Goal: Task Accomplishment & Management: Use online tool/utility

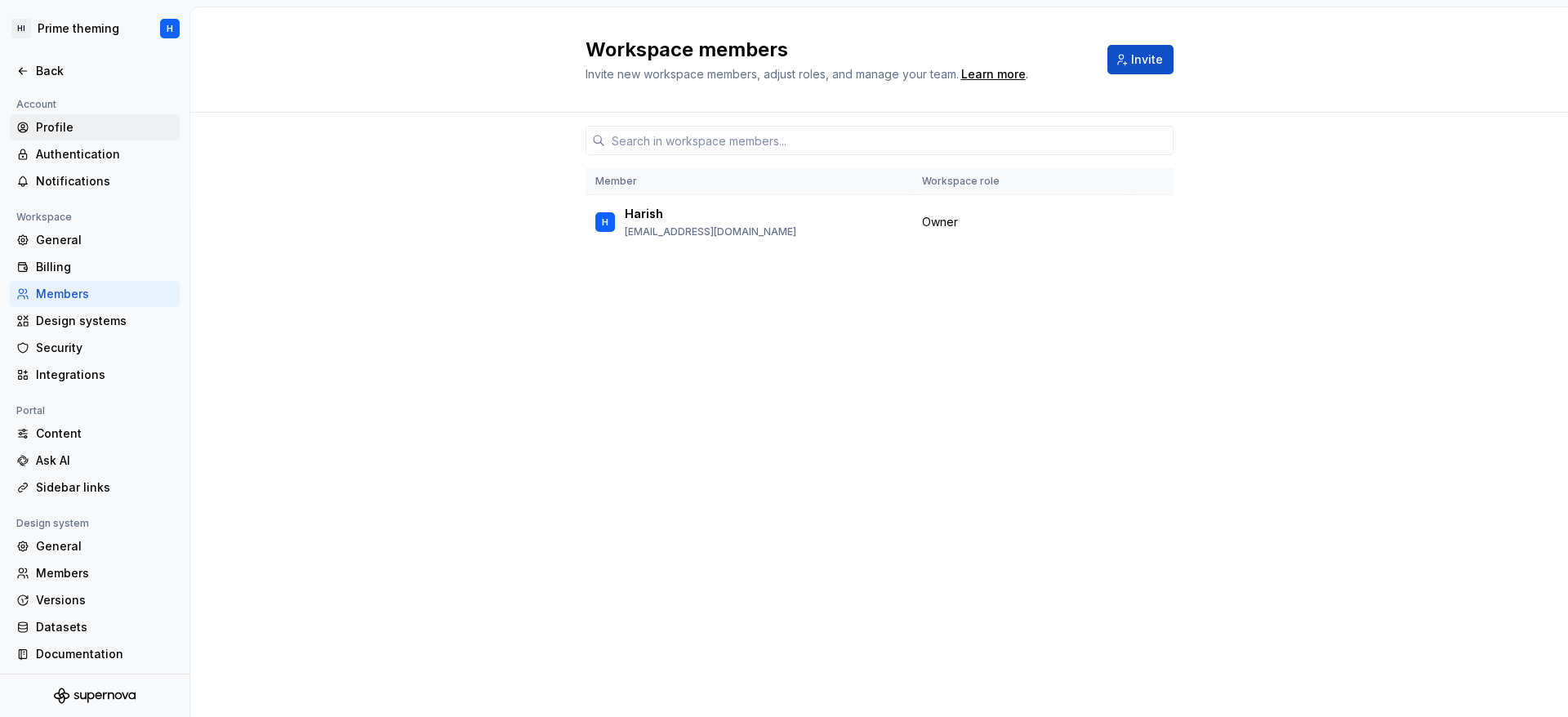
click at [94, 115] on div "Profile" at bounding box center [94, 127] width 170 height 26
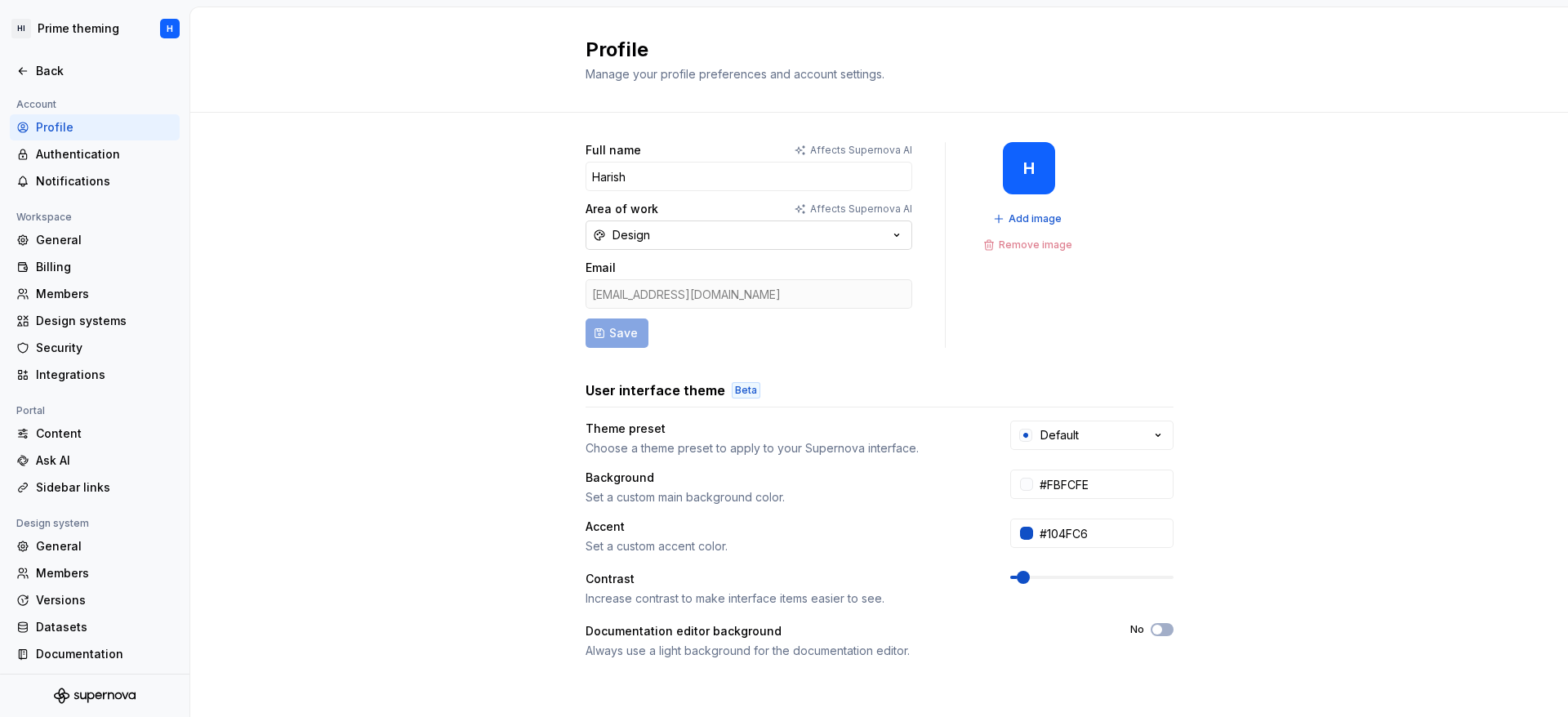
click at [746, 246] on button "Design" at bounding box center [749, 235] width 327 height 29
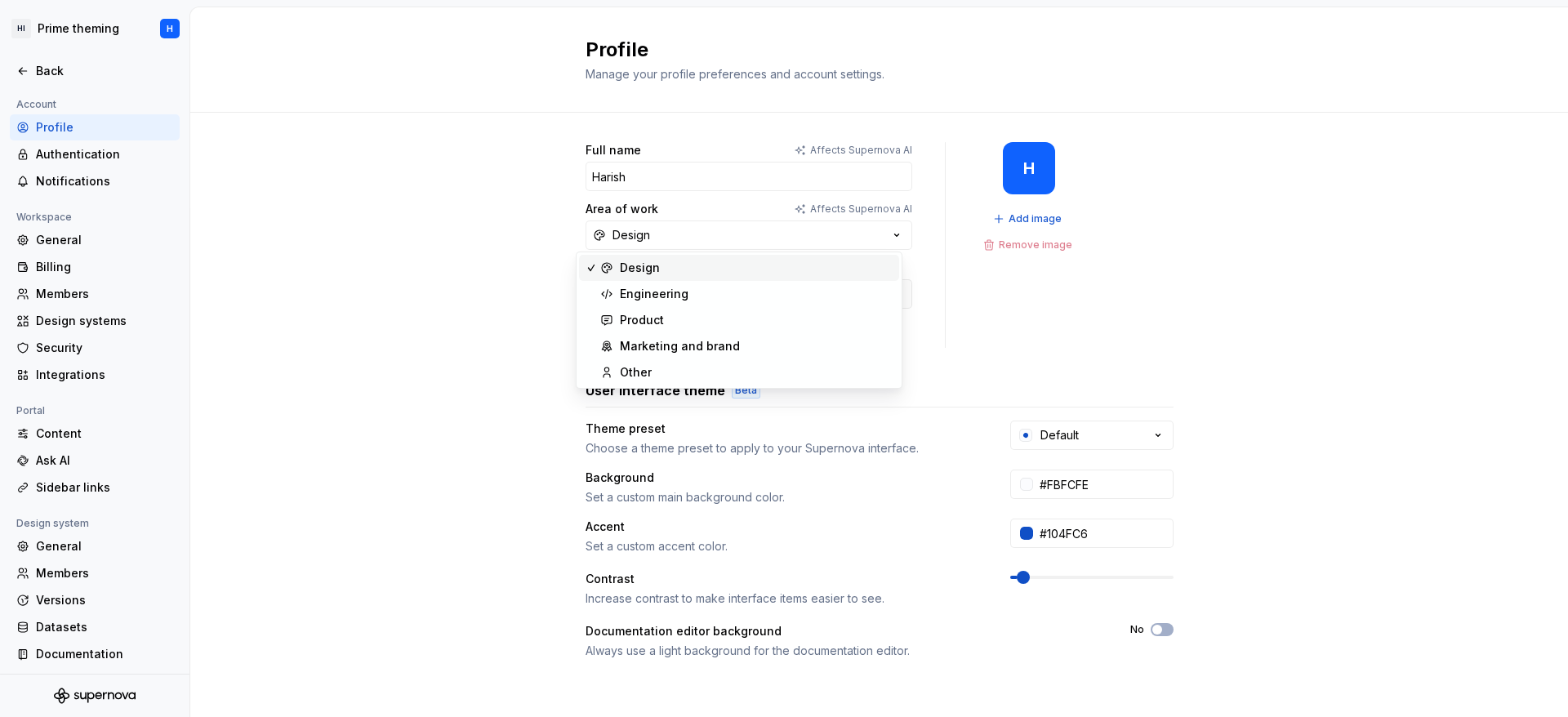
click at [499, 262] on div "Full name Affects Supernova AI Harish Area of work Affects Supernova AI Design …" at bounding box center [879, 524] width 1378 height 823
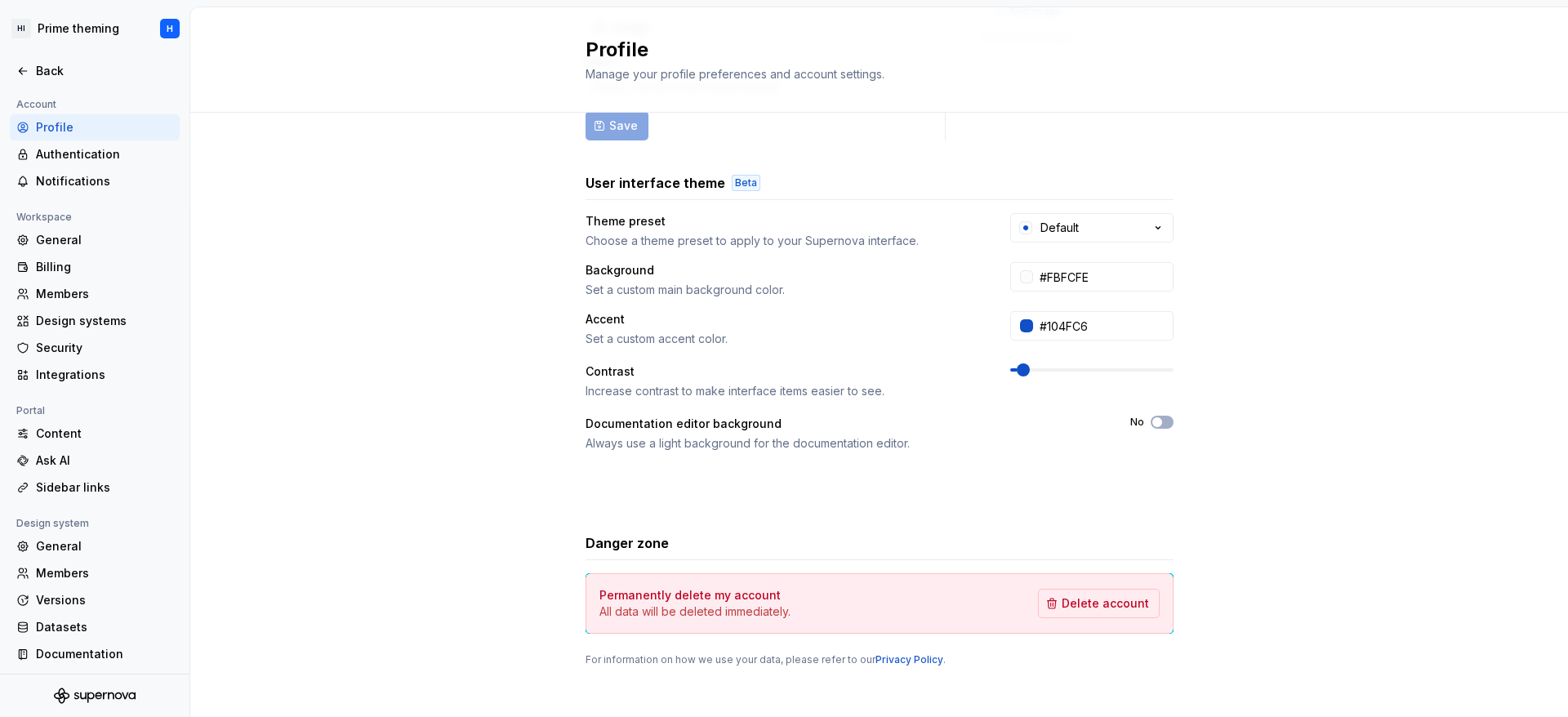
scroll to position [219, 0]
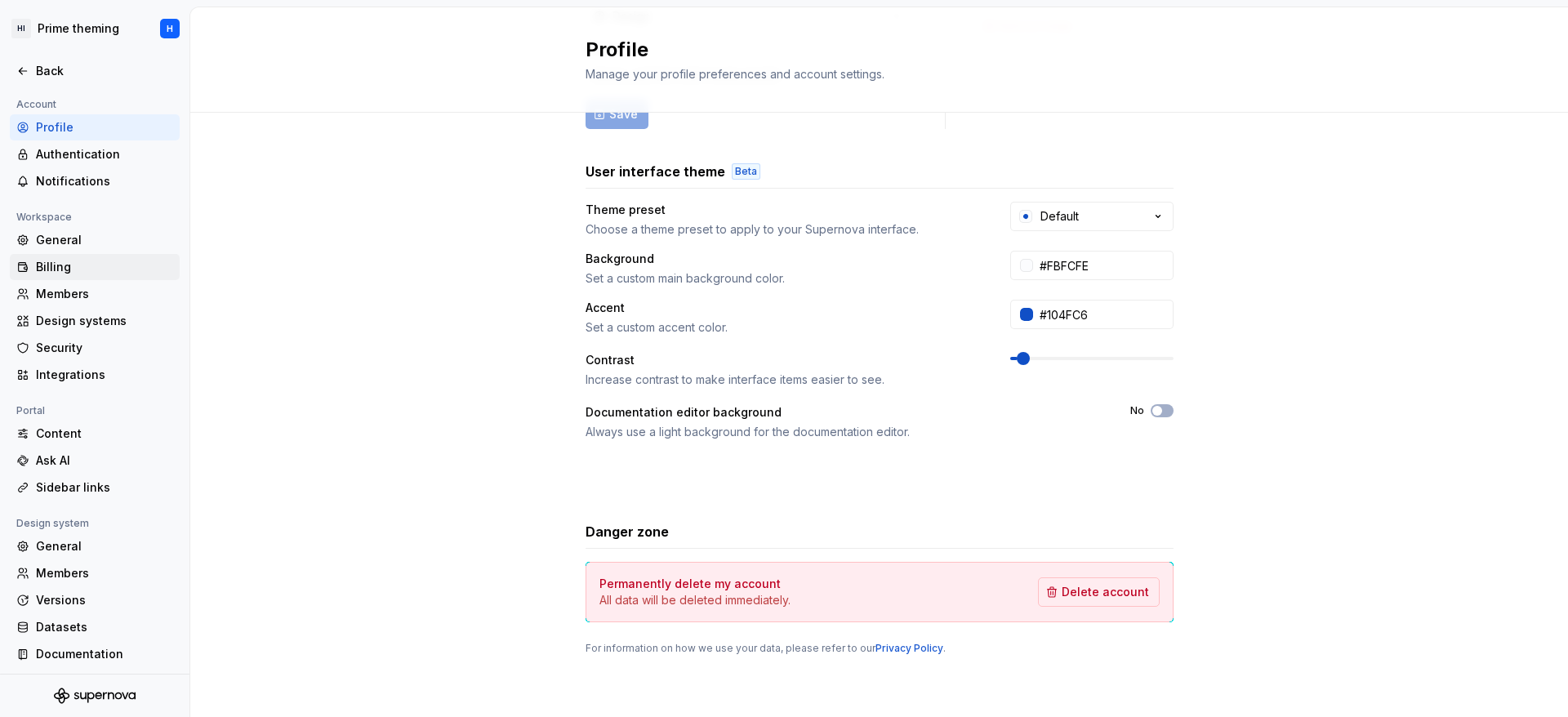
click at [93, 270] on div "Billing" at bounding box center [105, 266] width 138 height 16
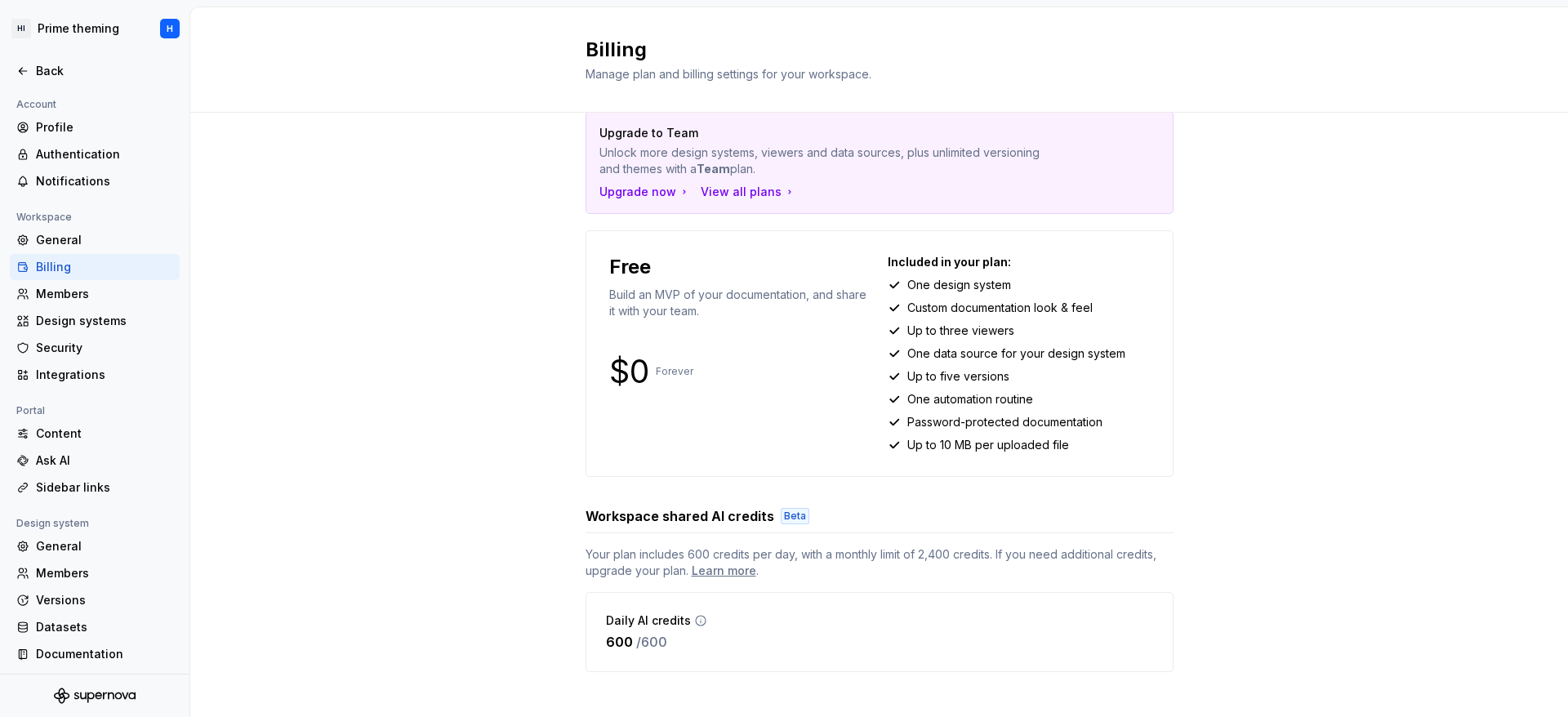
scroll to position [48, 0]
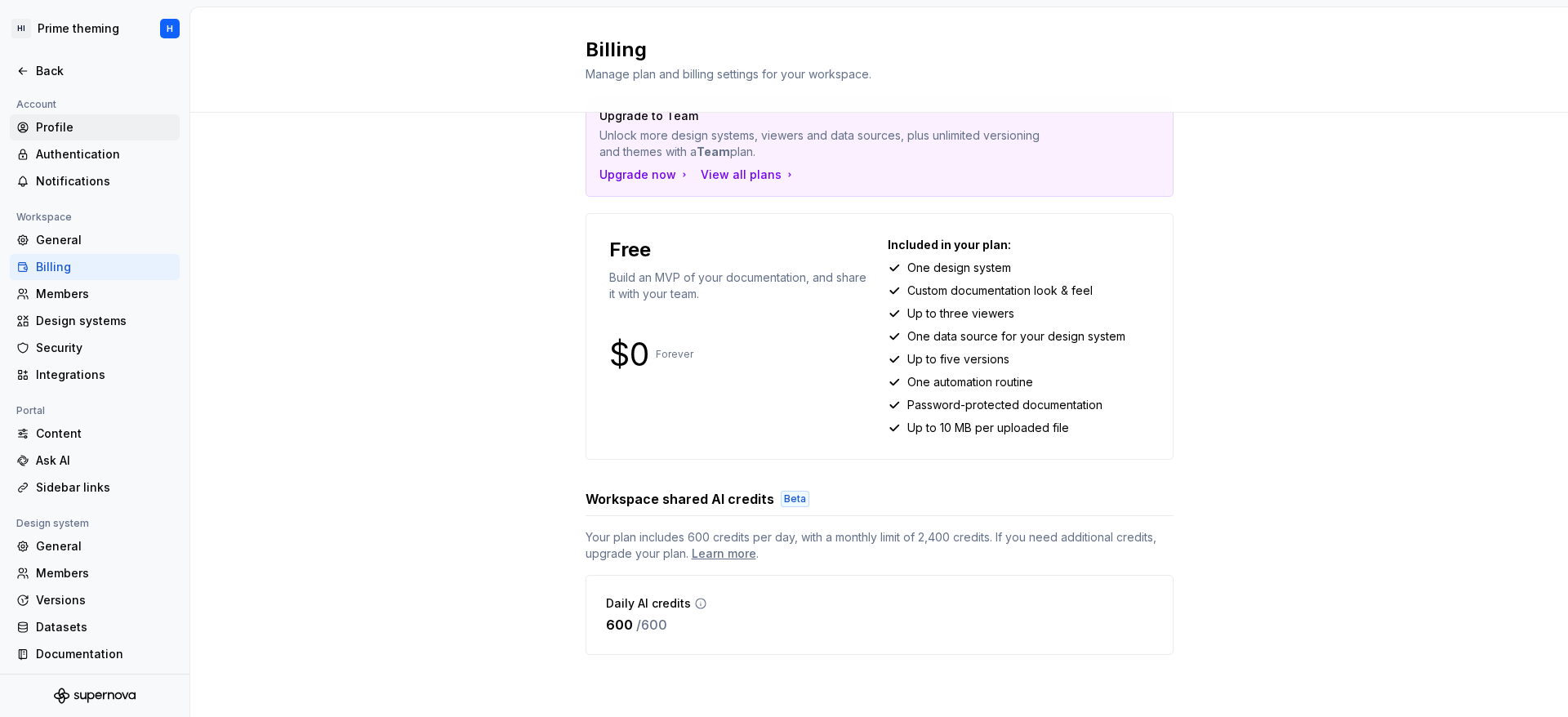
click at [72, 128] on div "Profile" at bounding box center [105, 127] width 138 height 16
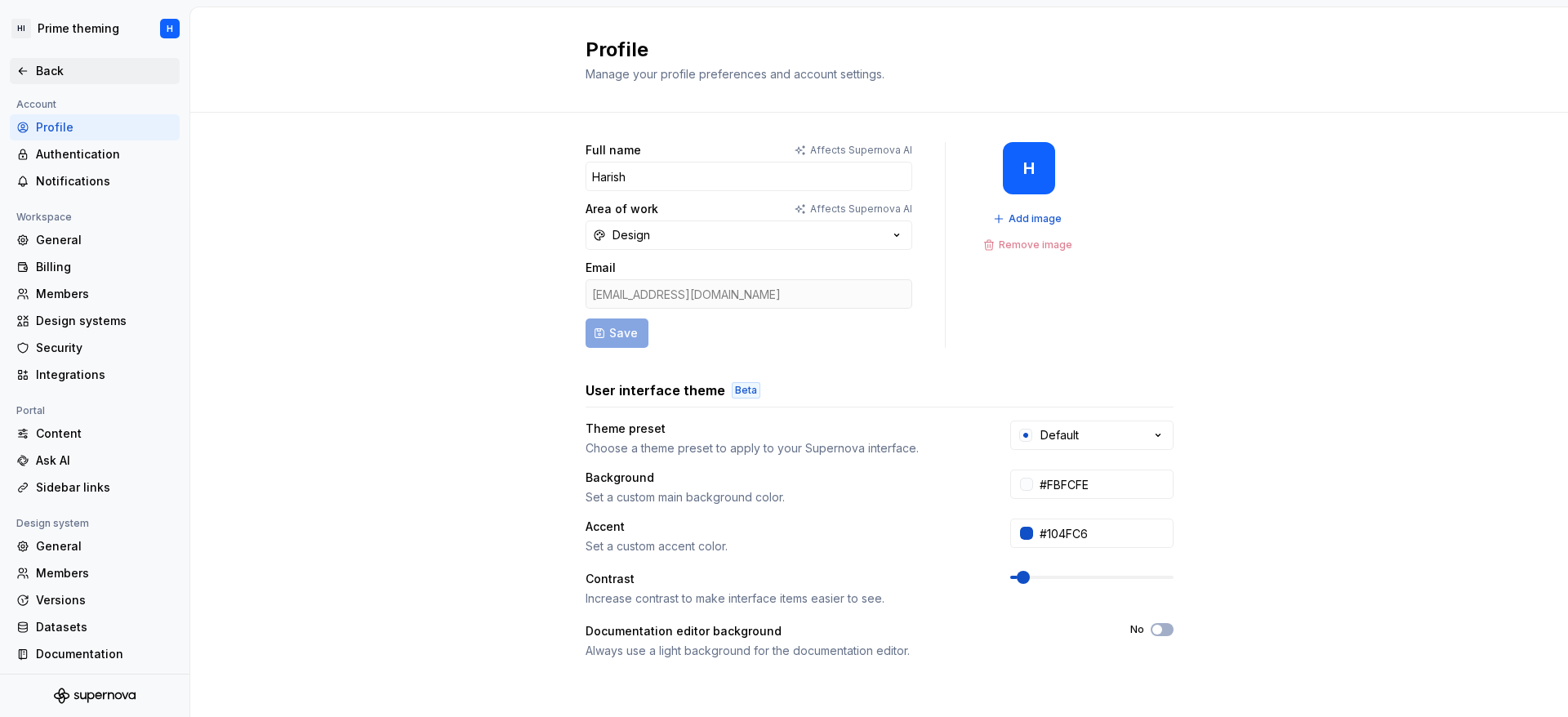
click at [81, 63] on div "Back" at bounding box center [105, 71] width 138 height 16
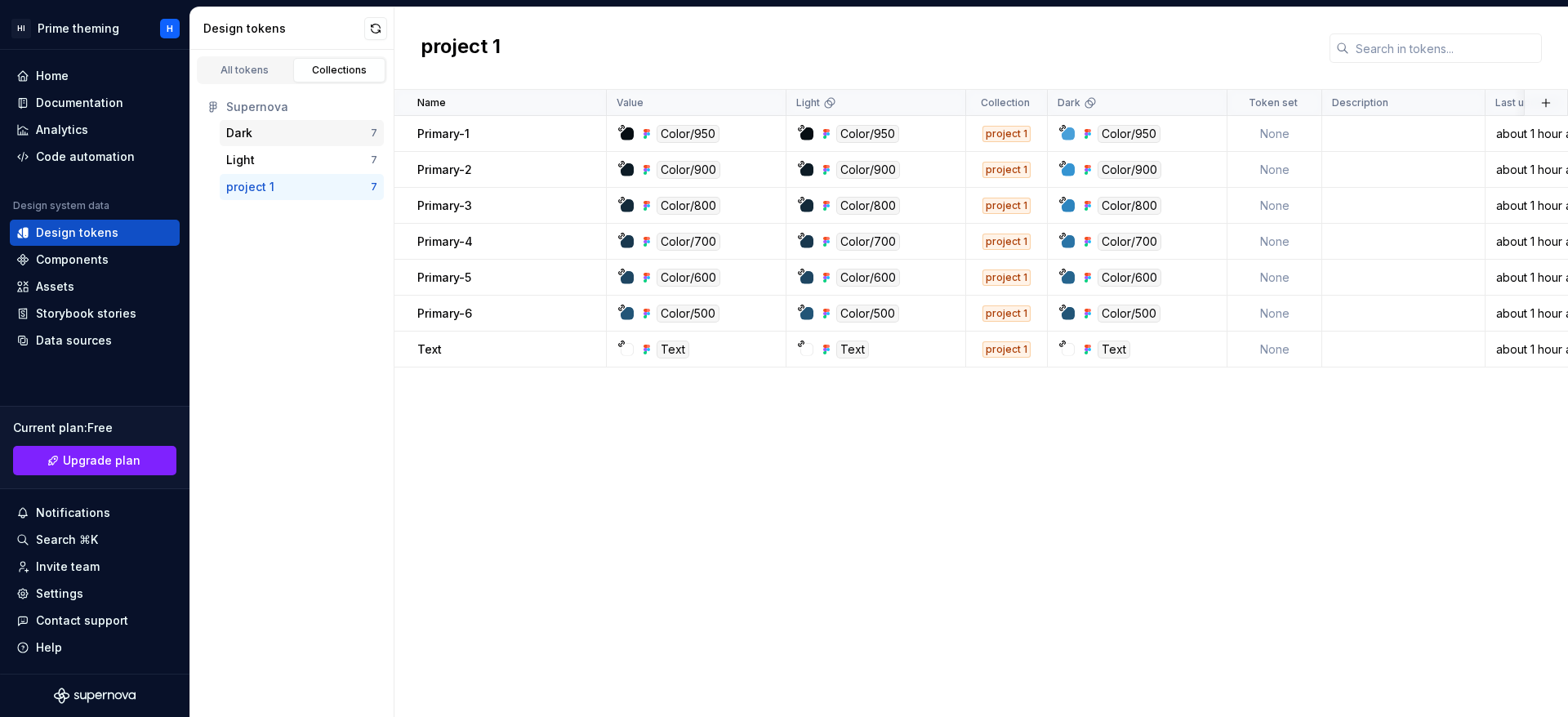
click at [294, 144] on div "Dark 7" at bounding box center [302, 133] width 164 height 26
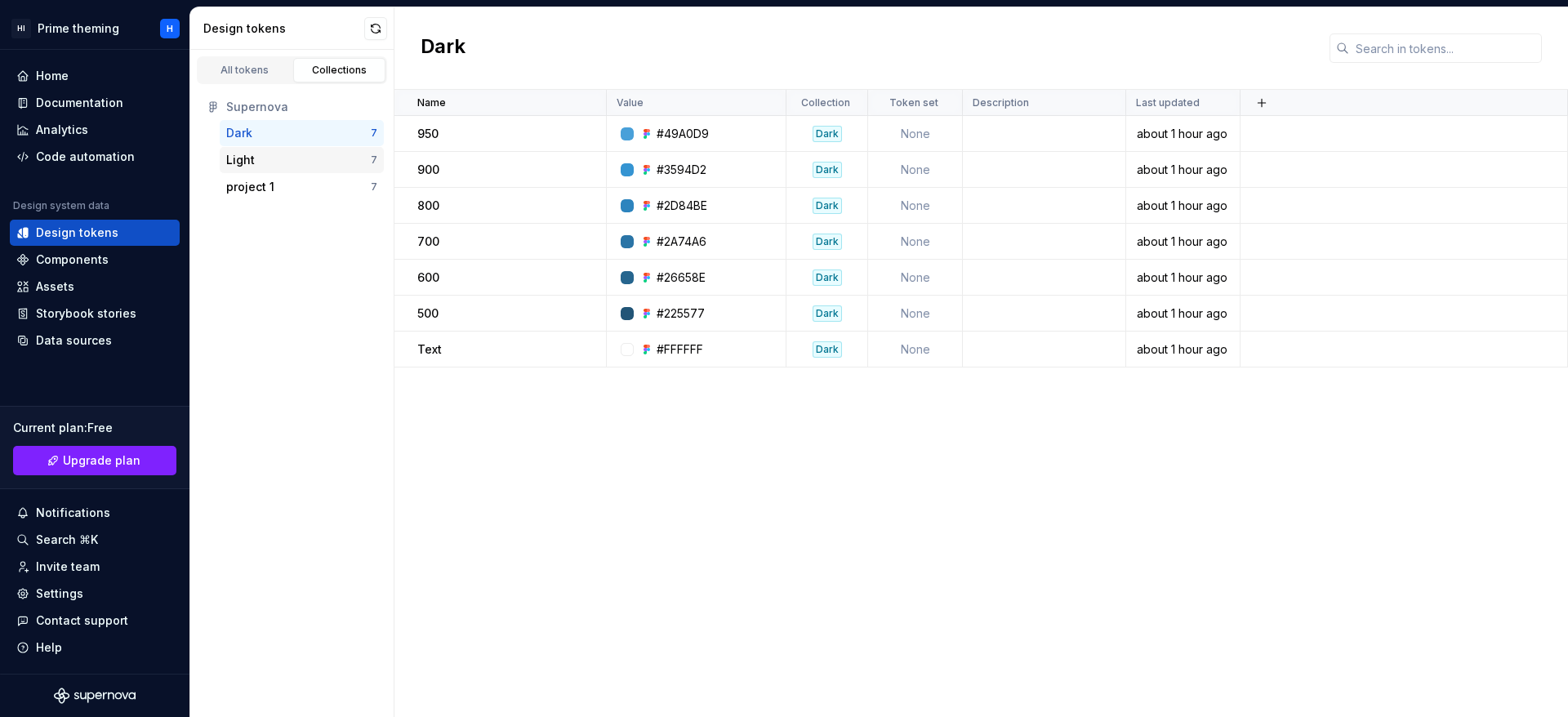
click at [296, 170] on div "Light 7" at bounding box center [302, 160] width 164 height 26
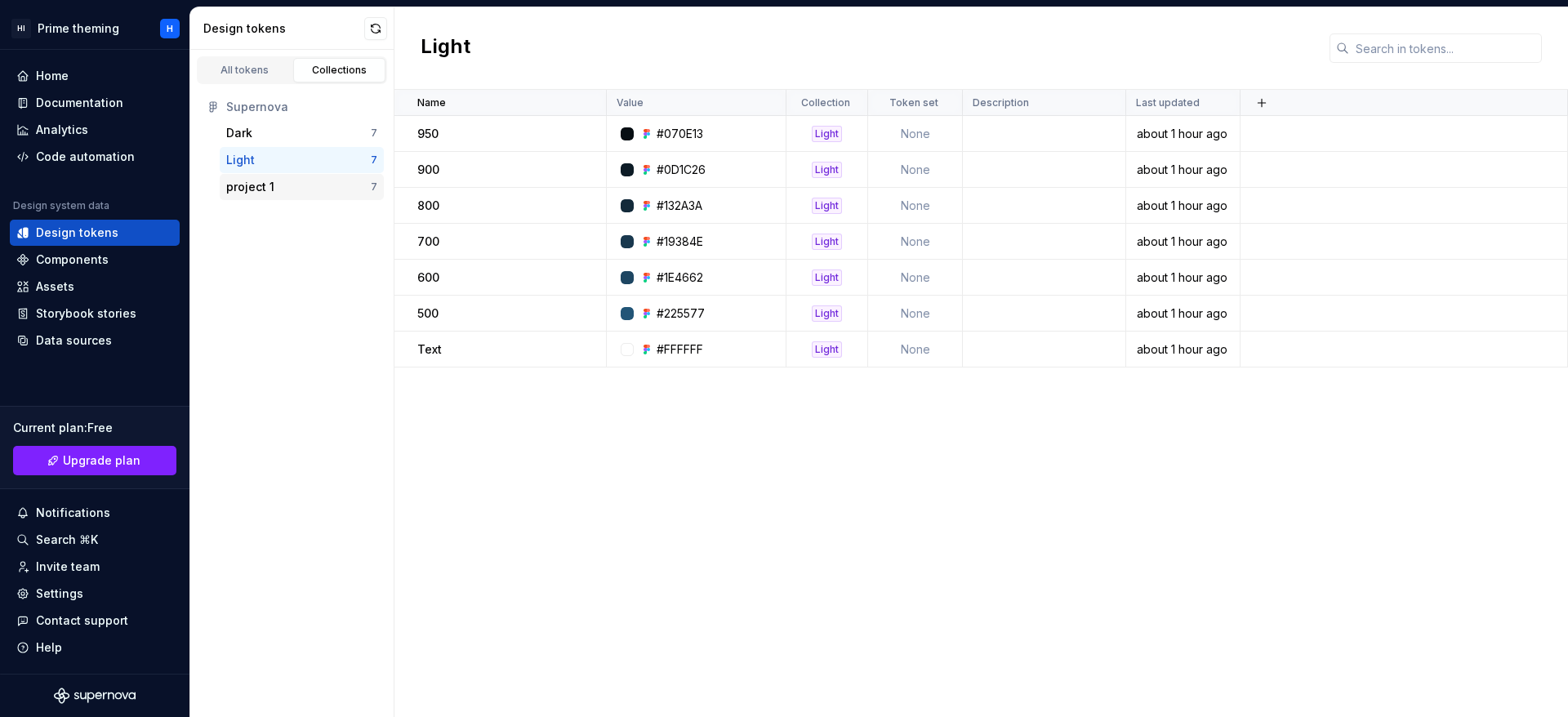
click at [296, 183] on div "project 1" at bounding box center [298, 187] width 144 height 16
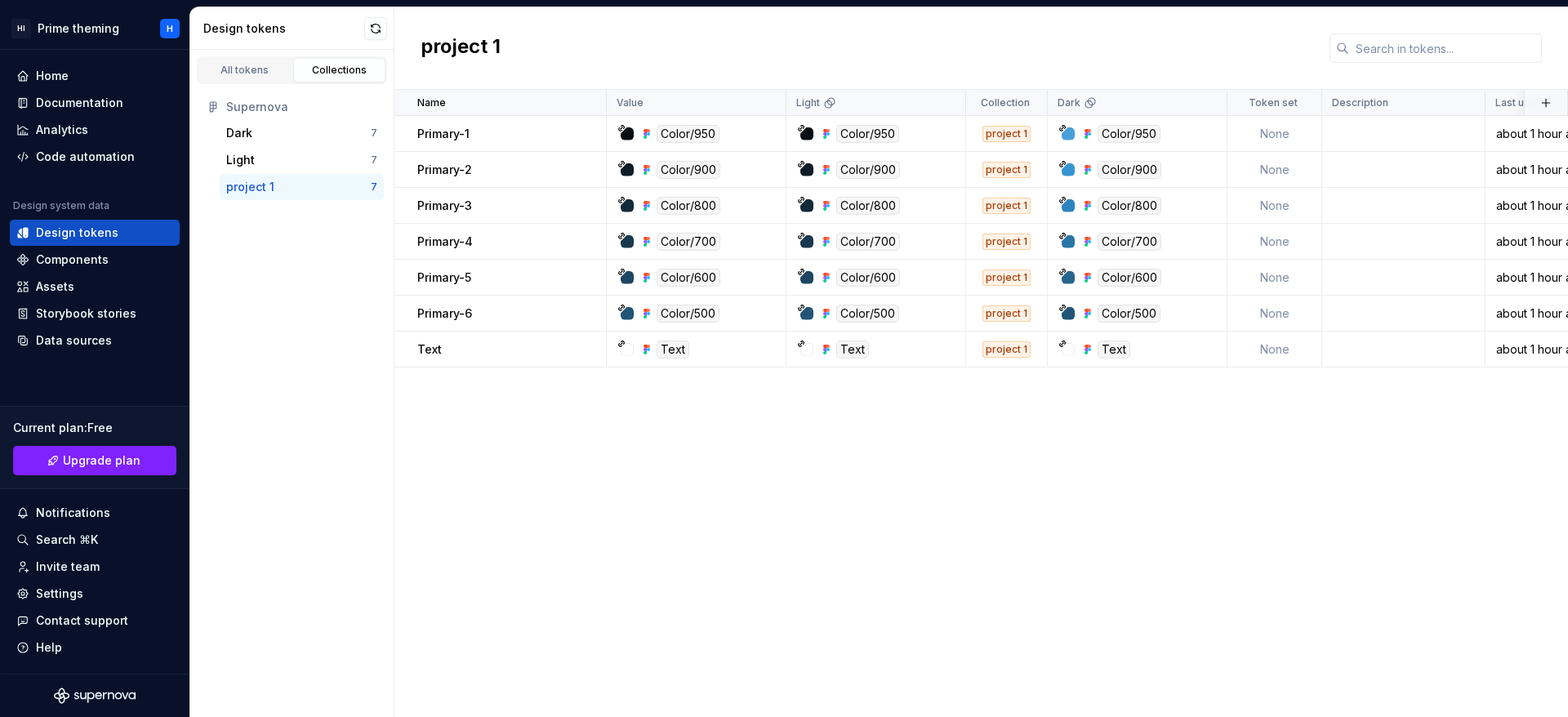
click at [315, 100] on div "Supernova" at bounding box center [302, 106] width 151 height 16
click at [316, 131] on div "Dark" at bounding box center [298, 133] width 144 height 16
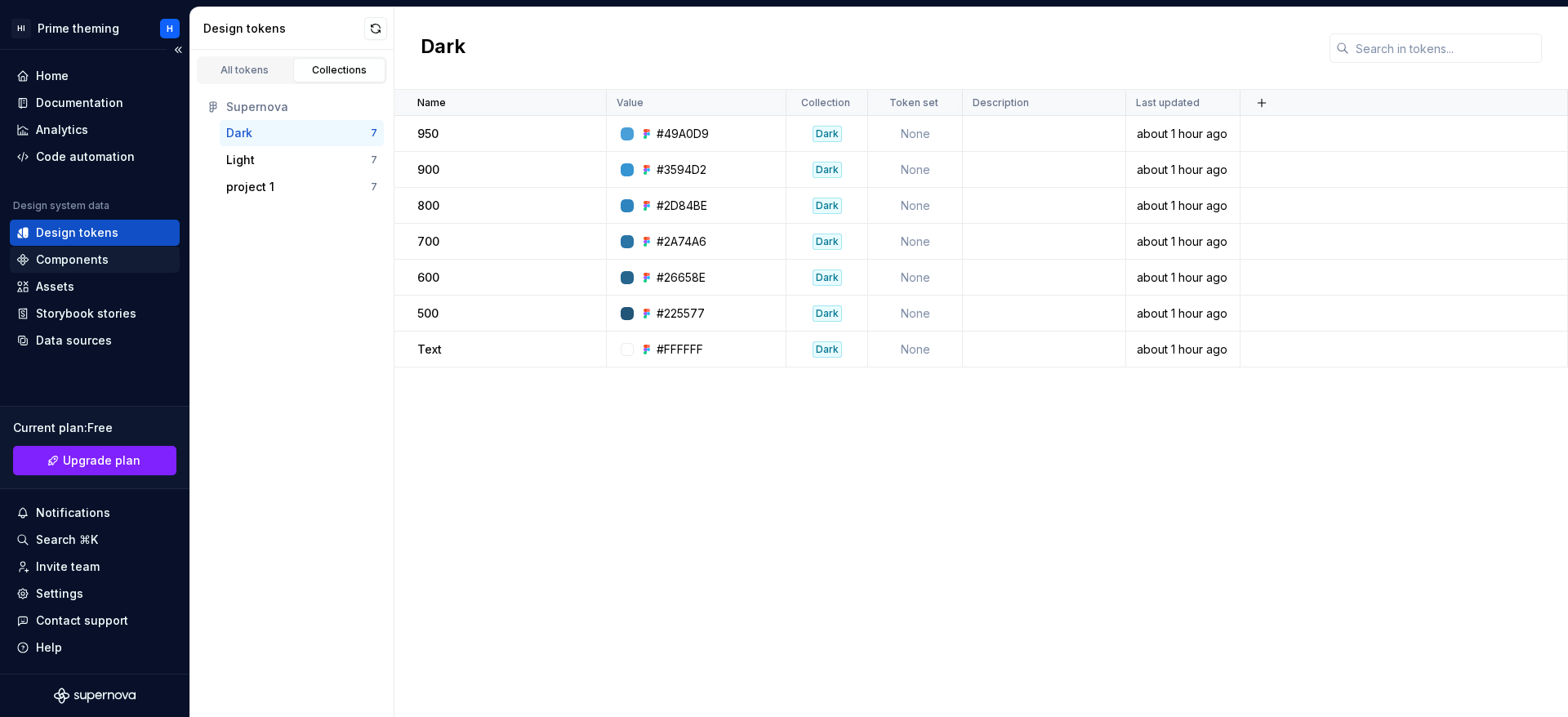
click at [114, 258] on div "Components" at bounding box center [94, 259] width 157 height 16
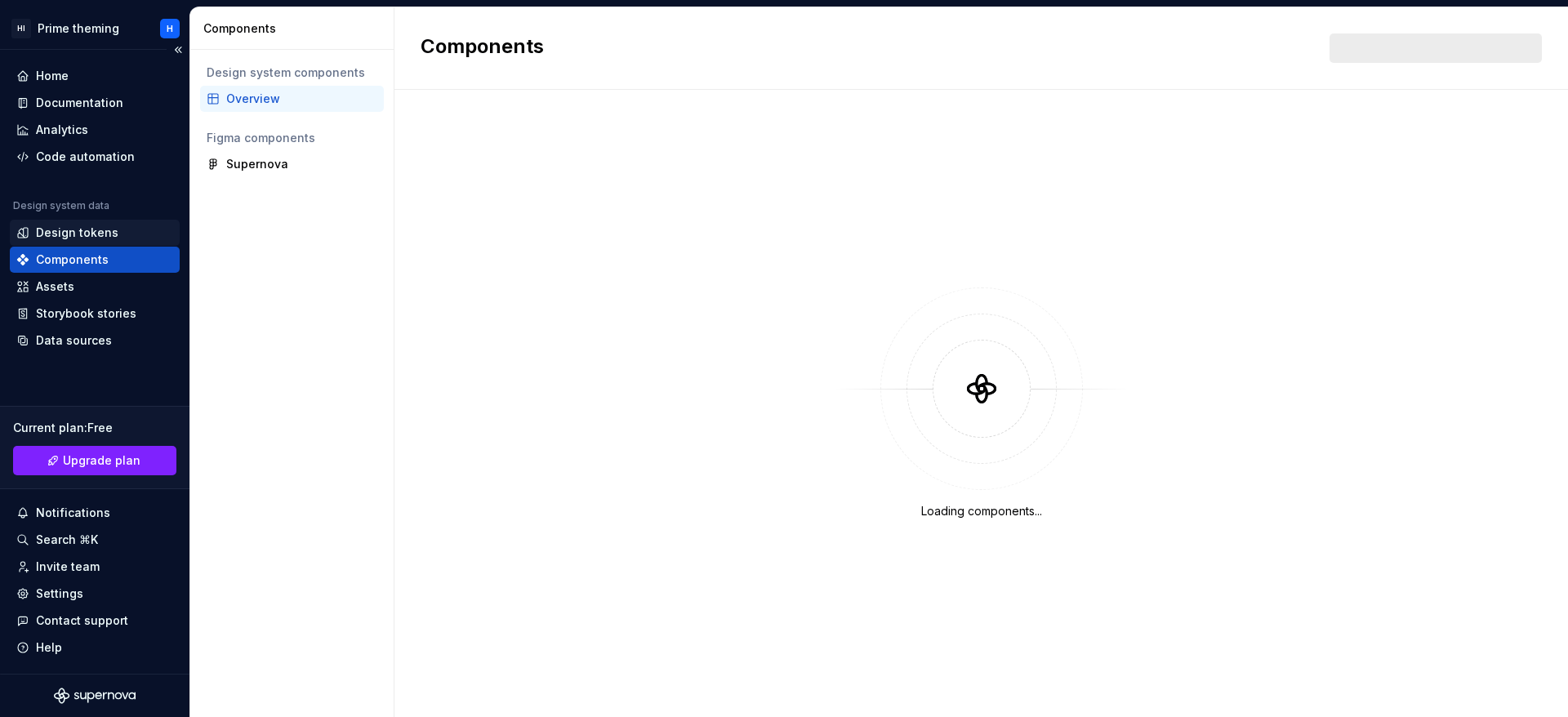
click at [109, 245] on div "Design tokens" at bounding box center [94, 233] width 170 height 26
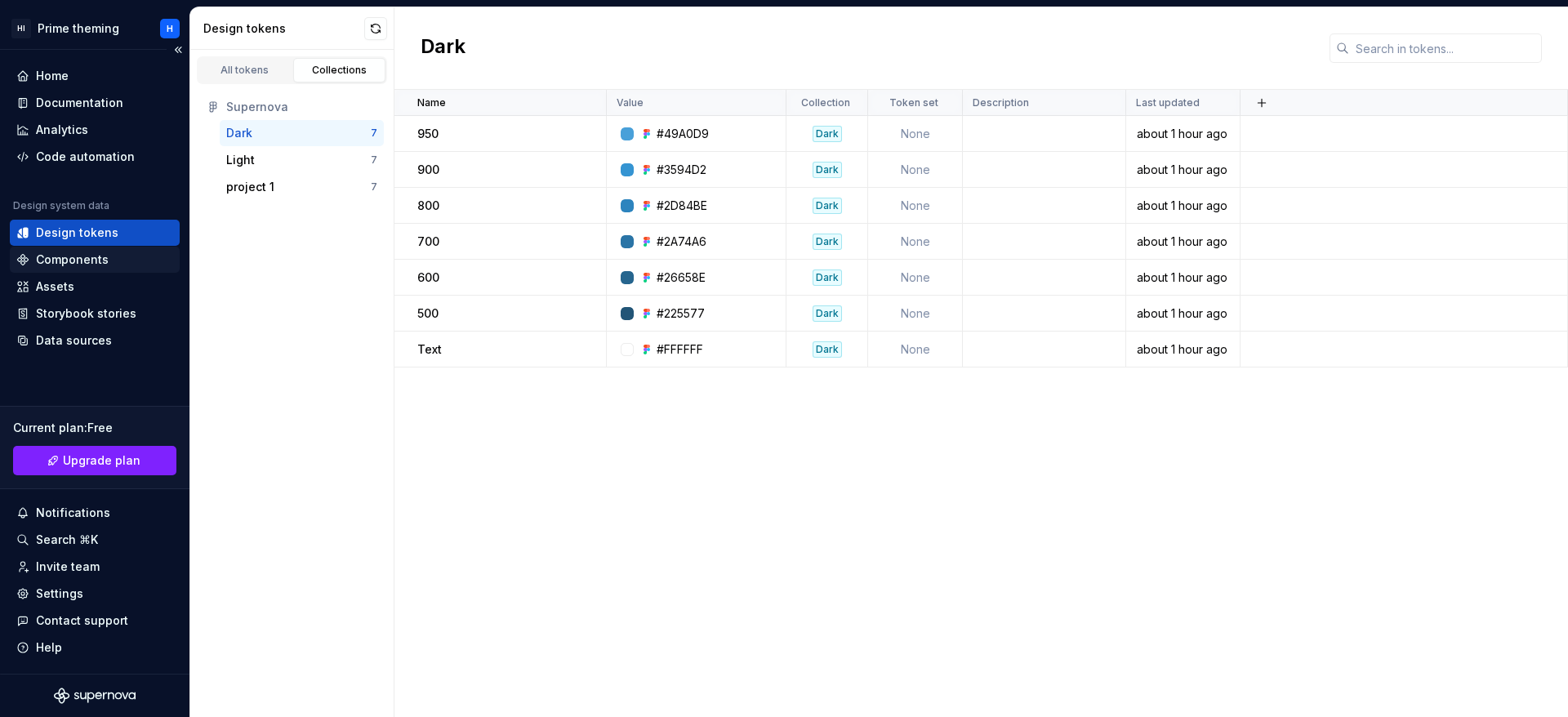
click at [69, 258] on div "Components" at bounding box center [73, 259] width 73 height 16
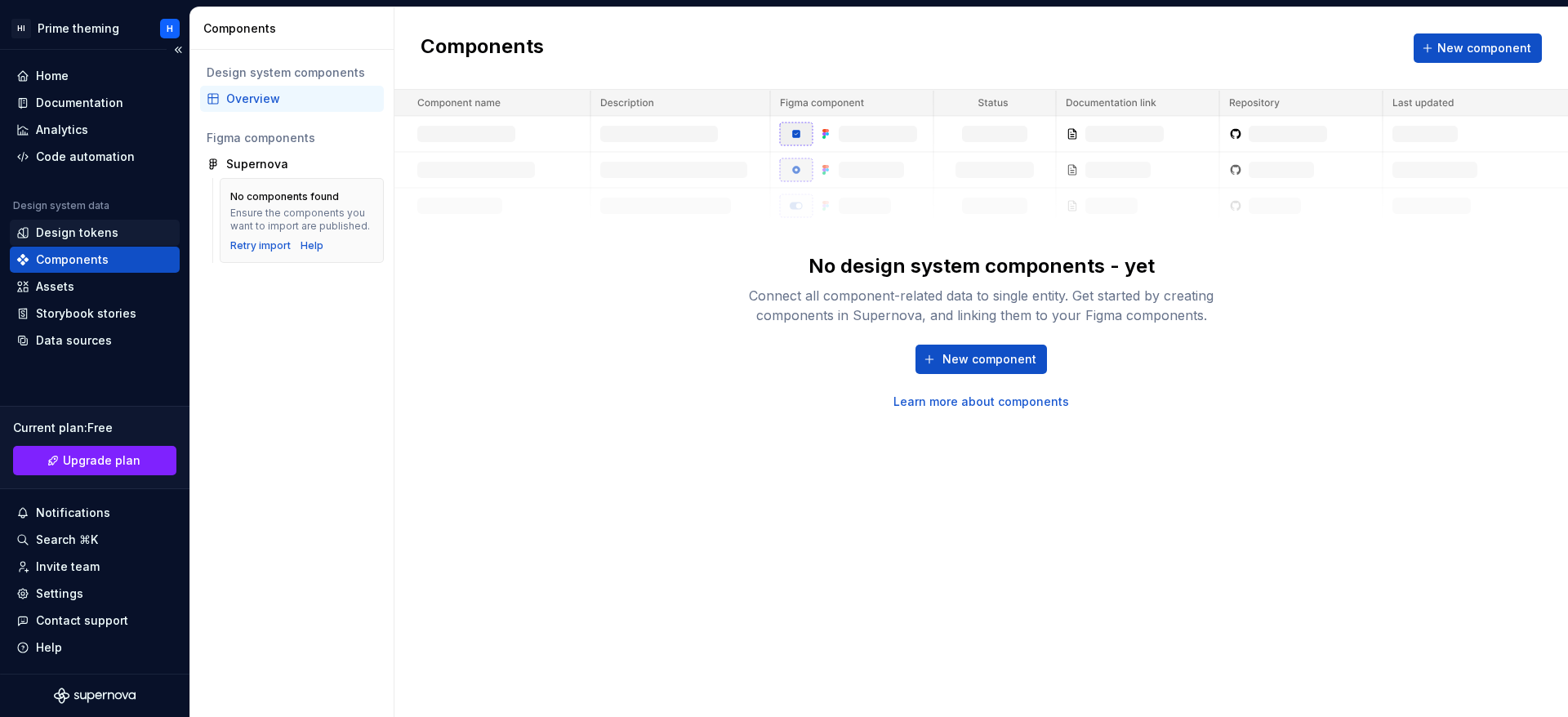
click at [81, 236] on div "Design tokens" at bounding box center [77, 233] width 82 height 16
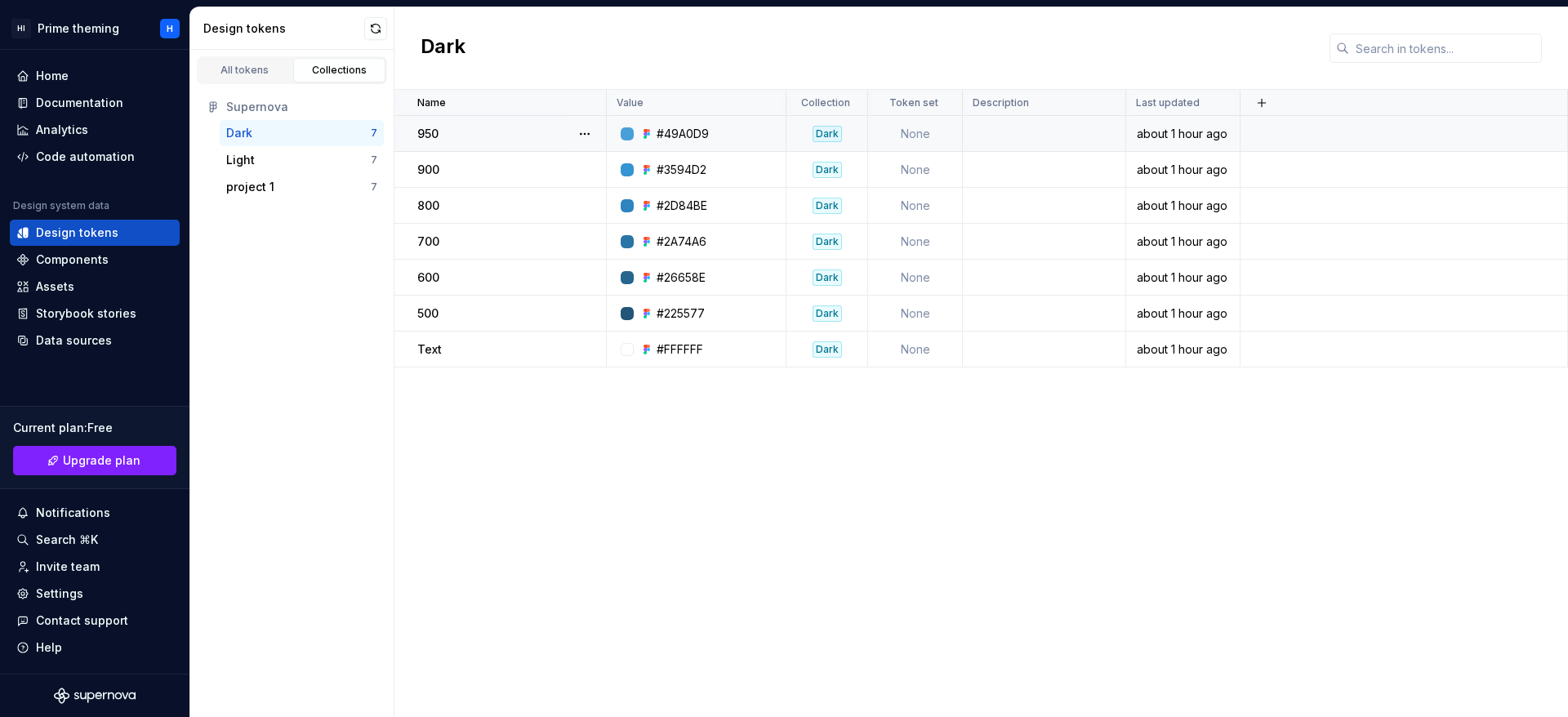
click at [502, 125] on div "950" at bounding box center [511, 133] width 188 height 16
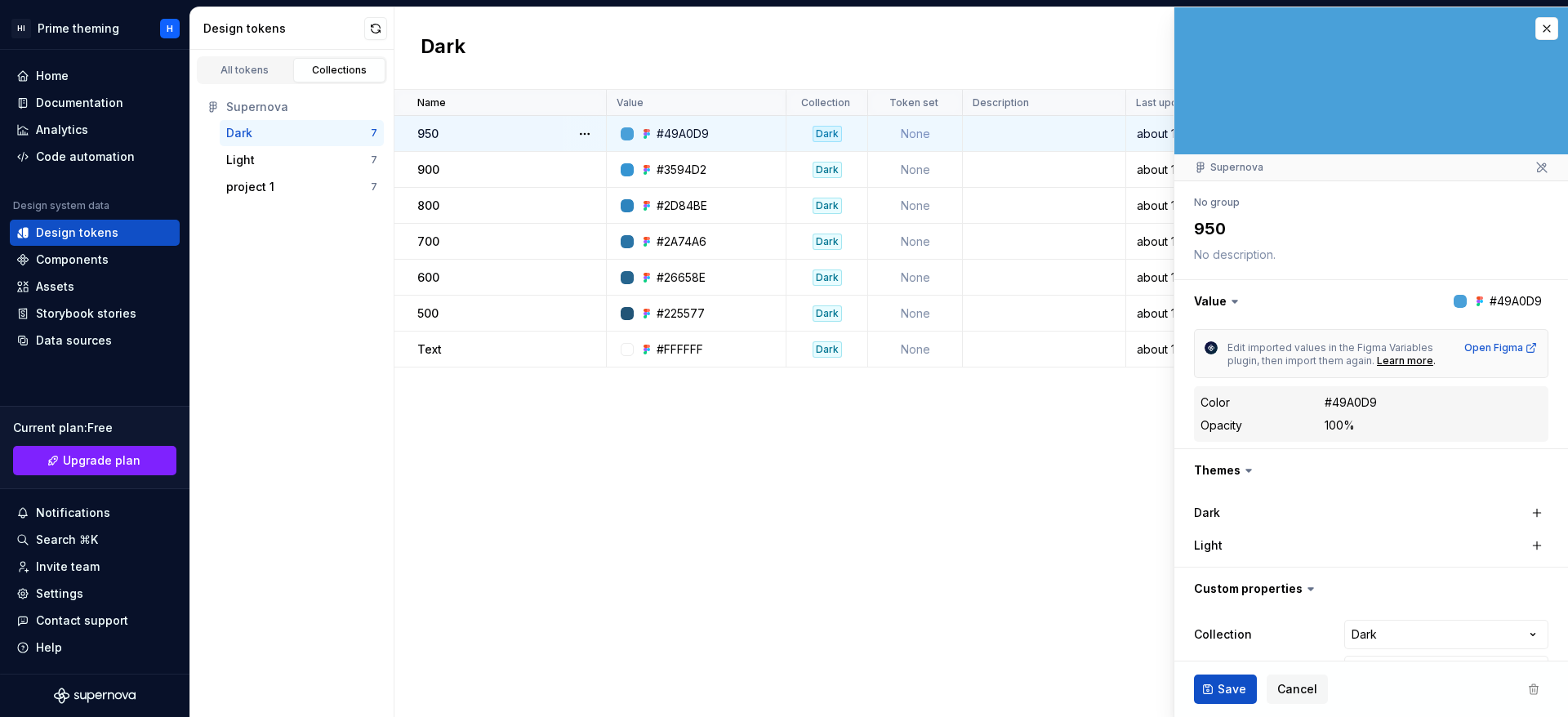
type textarea "*"
click at [1536, 37] on button "button" at bounding box center [1547, 29] width 22 height 22
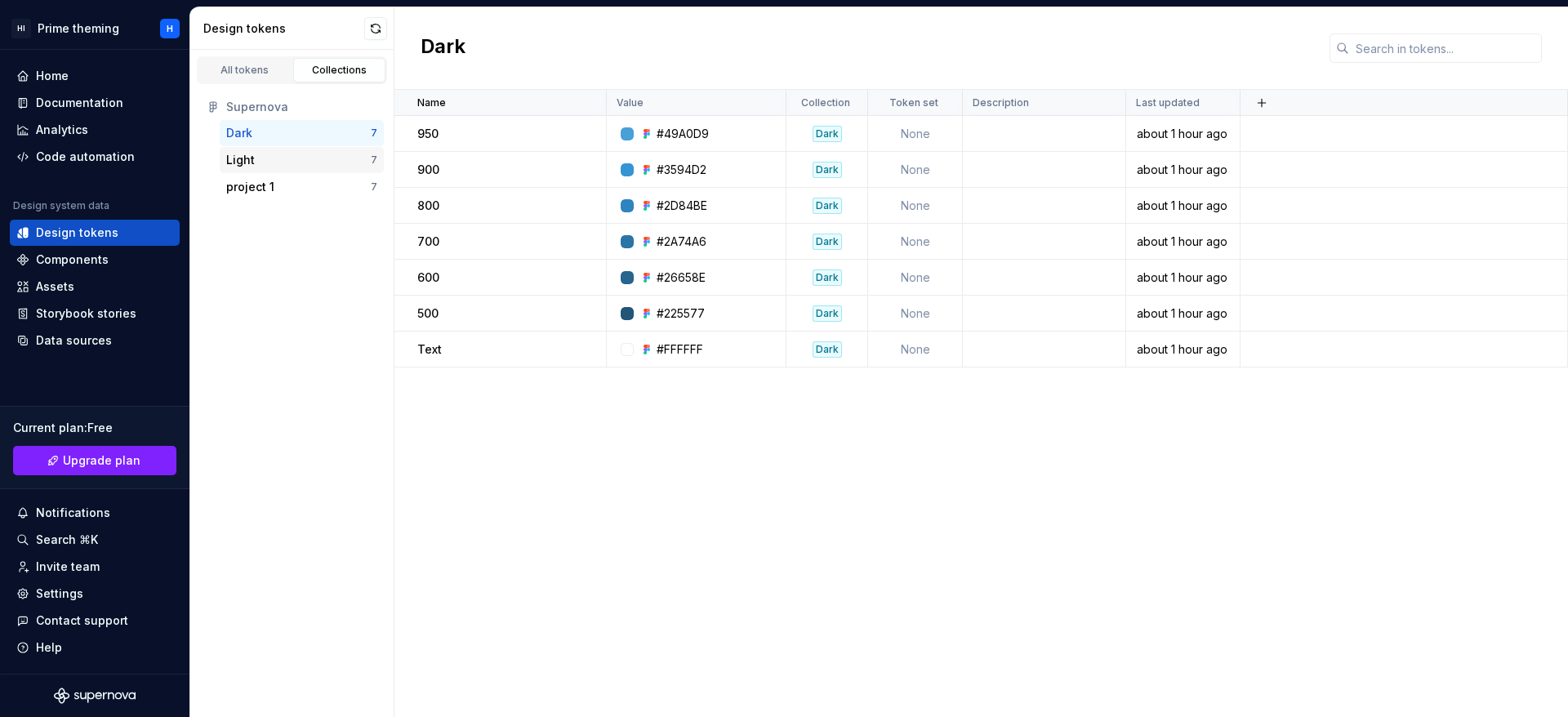
click at [248, 152] on div "Light" at bounding box center [240, 160] width 29 height 16
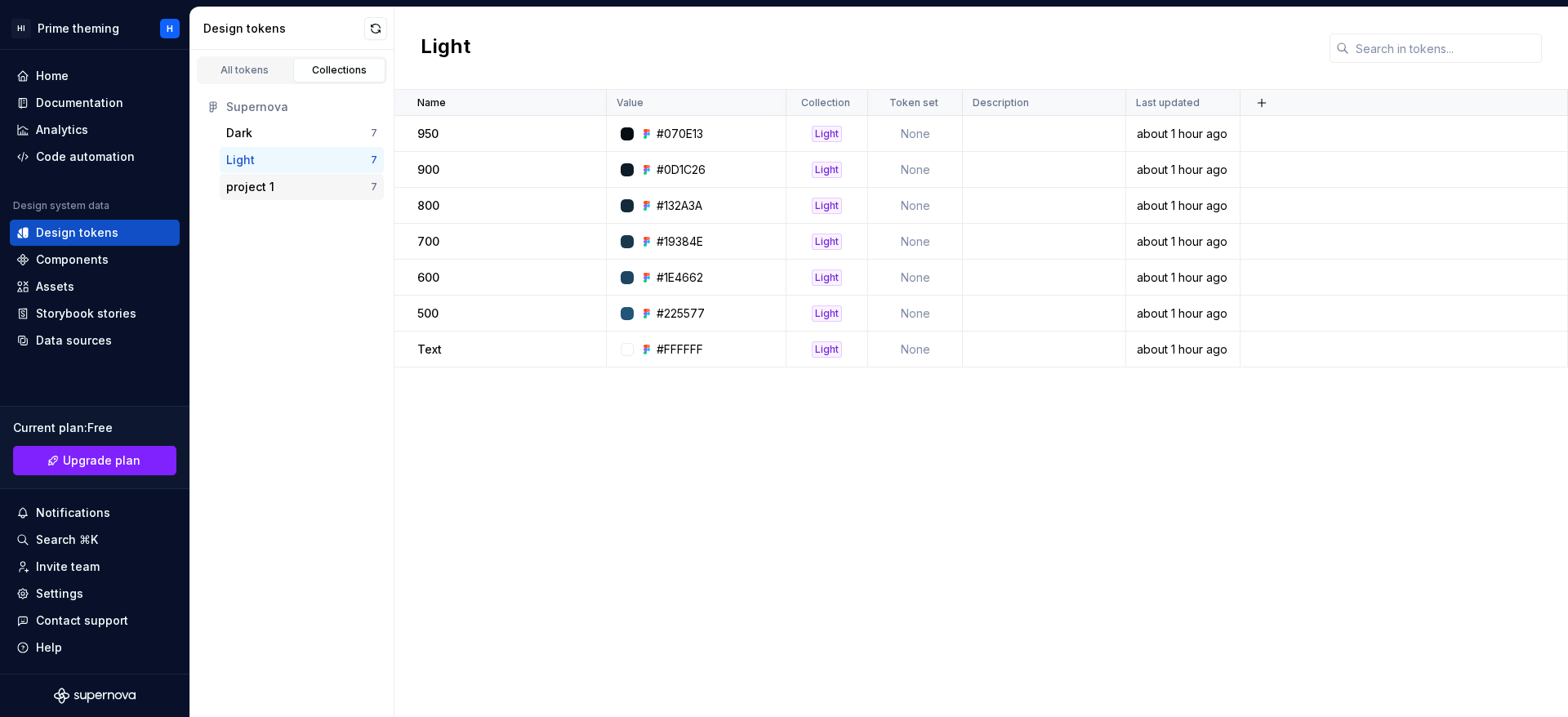
click at [248, 177] on div "project 1 7" at bounding box center [302, 187] width 164 height 26
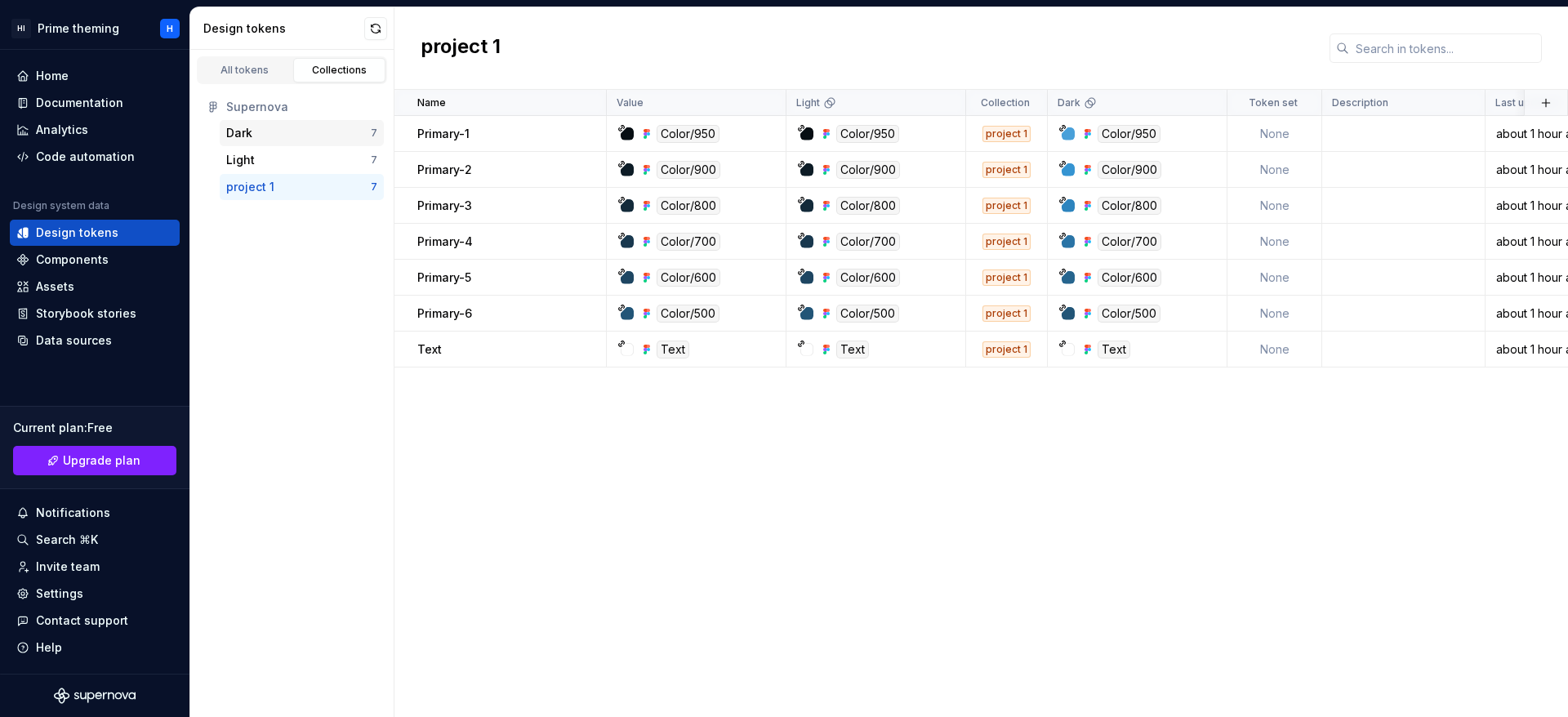
click at [257, 143] on div "Dark 7" at bounding box center [302, 133] width 164 height 26
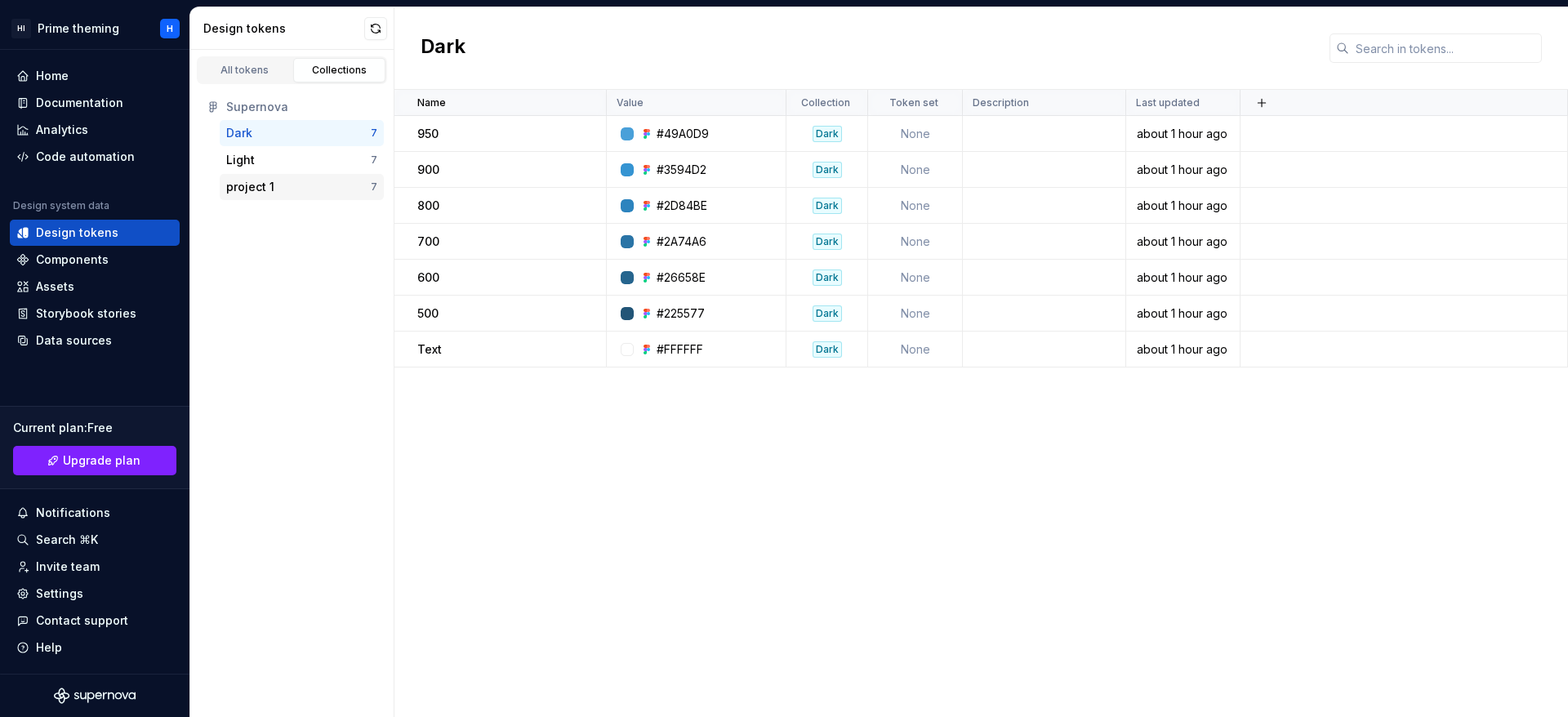
click at [265, 193] on div "project 1" at bounding box center [251, 187] width 48 height 16
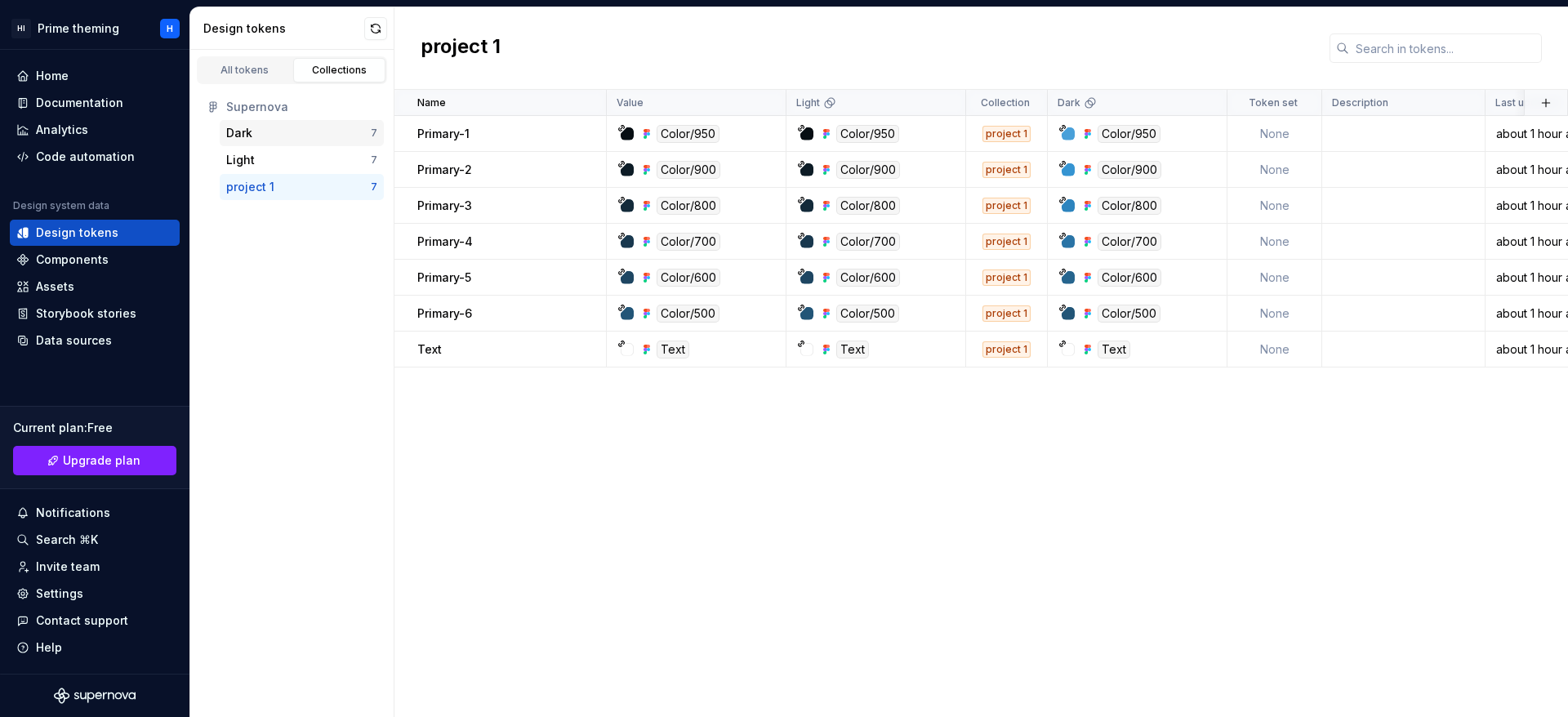
click at [267, 140] on div "Dark" at bounding box center [298, 133] width 144 height 16
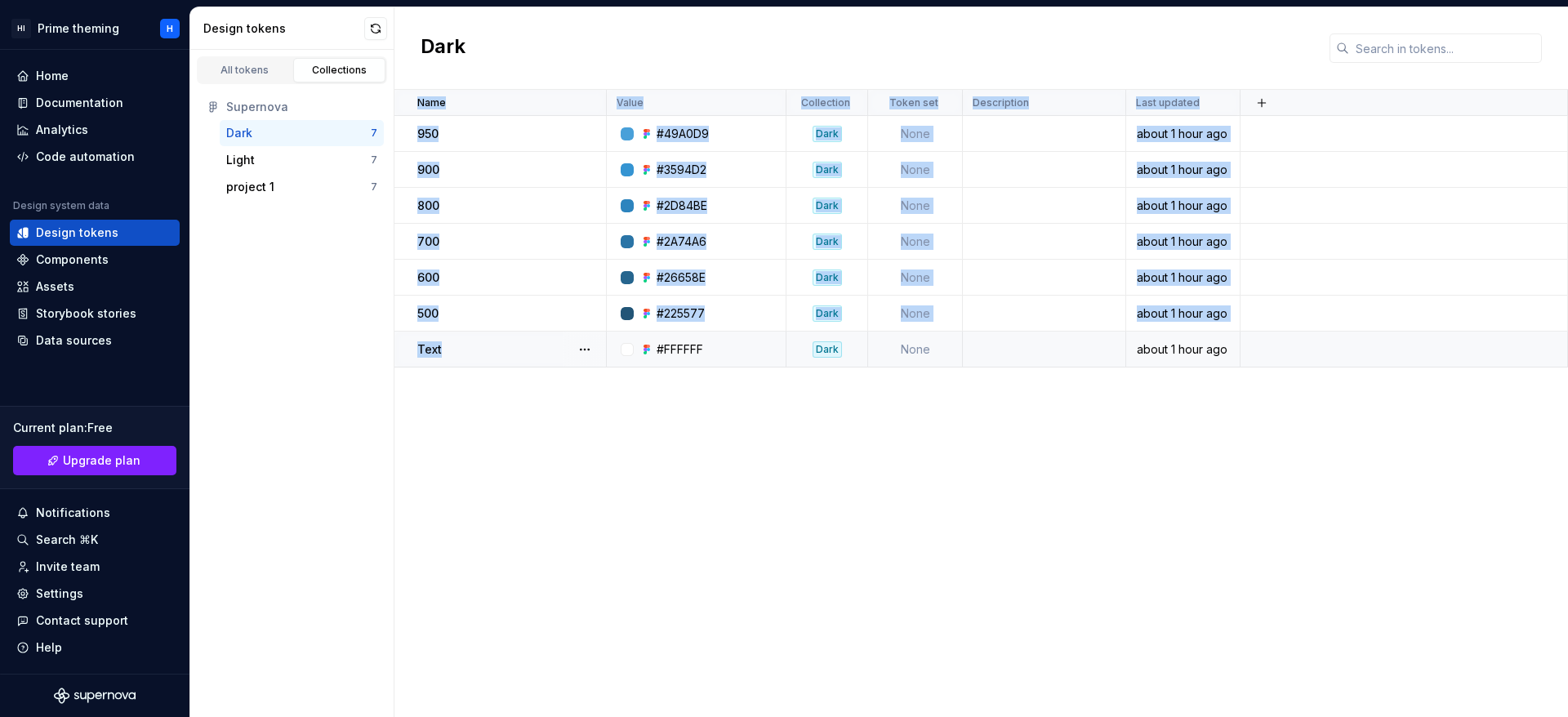
drag, startPoint x: 411, startPoint y: 96, endPoint x: 530, endPoint y: 344, distance: 275.1
click at [530, 344] on table "Name Value Collection Token set Description Last updated 950 #49A0D9 Dark None …" at bounding box center [981, 228] width 1174 height 278
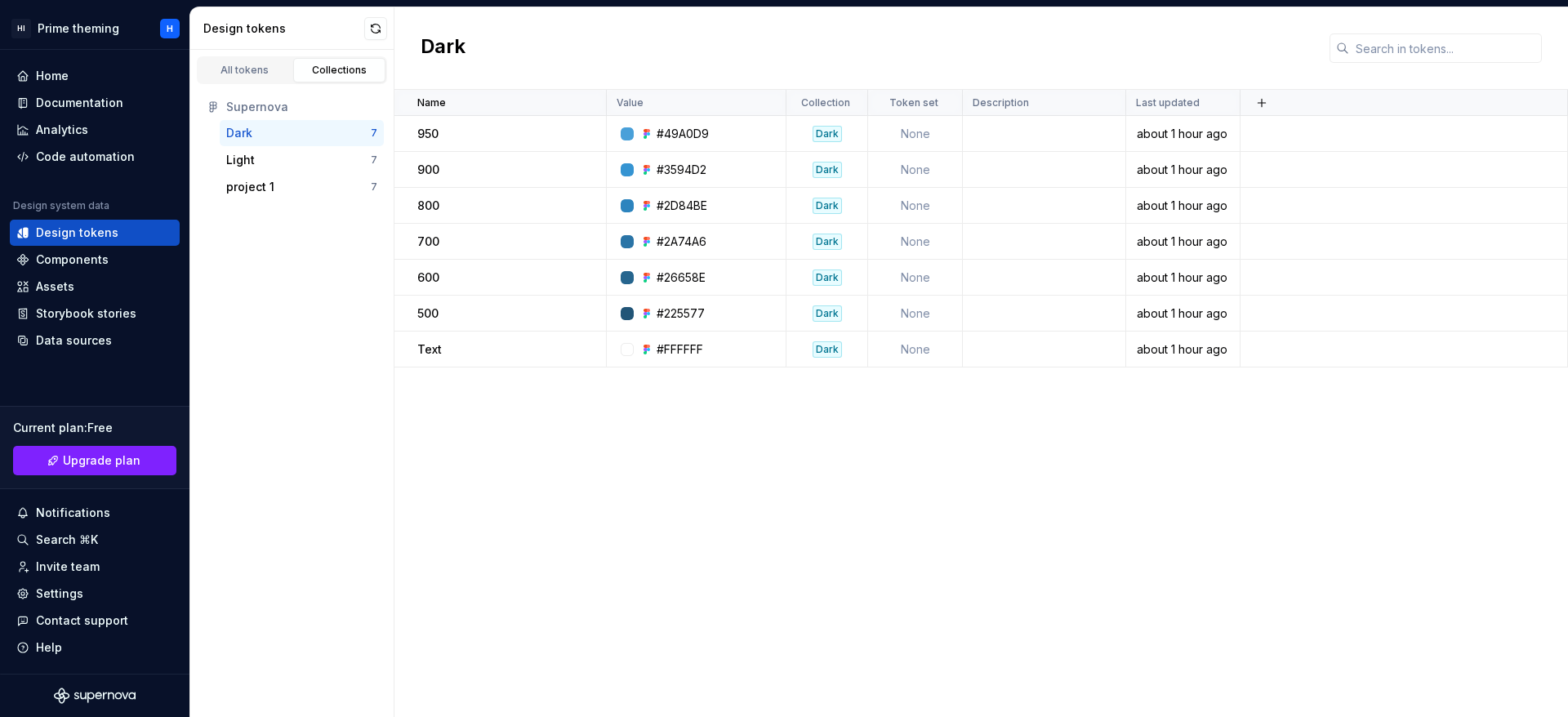
click at [539, 389] on div "Name Value Collection Token set Description Last updated 950 #49A0D9 Dark None …" at bounding box center [981, 403] width 1174 height 627
click at [369, 29] on button "button" at bounding box center [375, 29] width 22 height 22
click at [89, 163] on div "Code automation" at bounding box center [86, 157] width 99 height 16
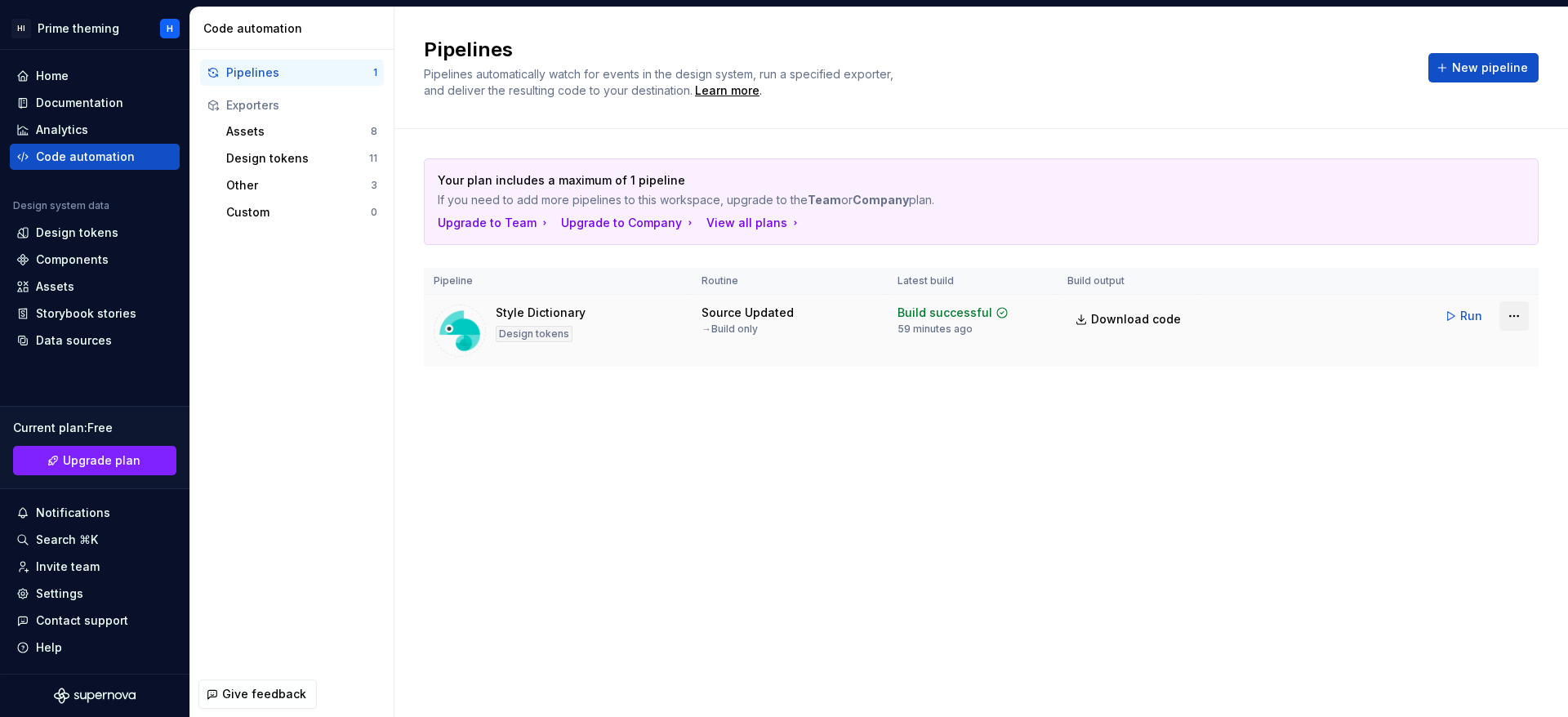
click at [1505, 310] on html "HI Prime theming H Home Documentation Analytics Code automation Design system d…" at bounding box center [784, 358] width 1568 height 717
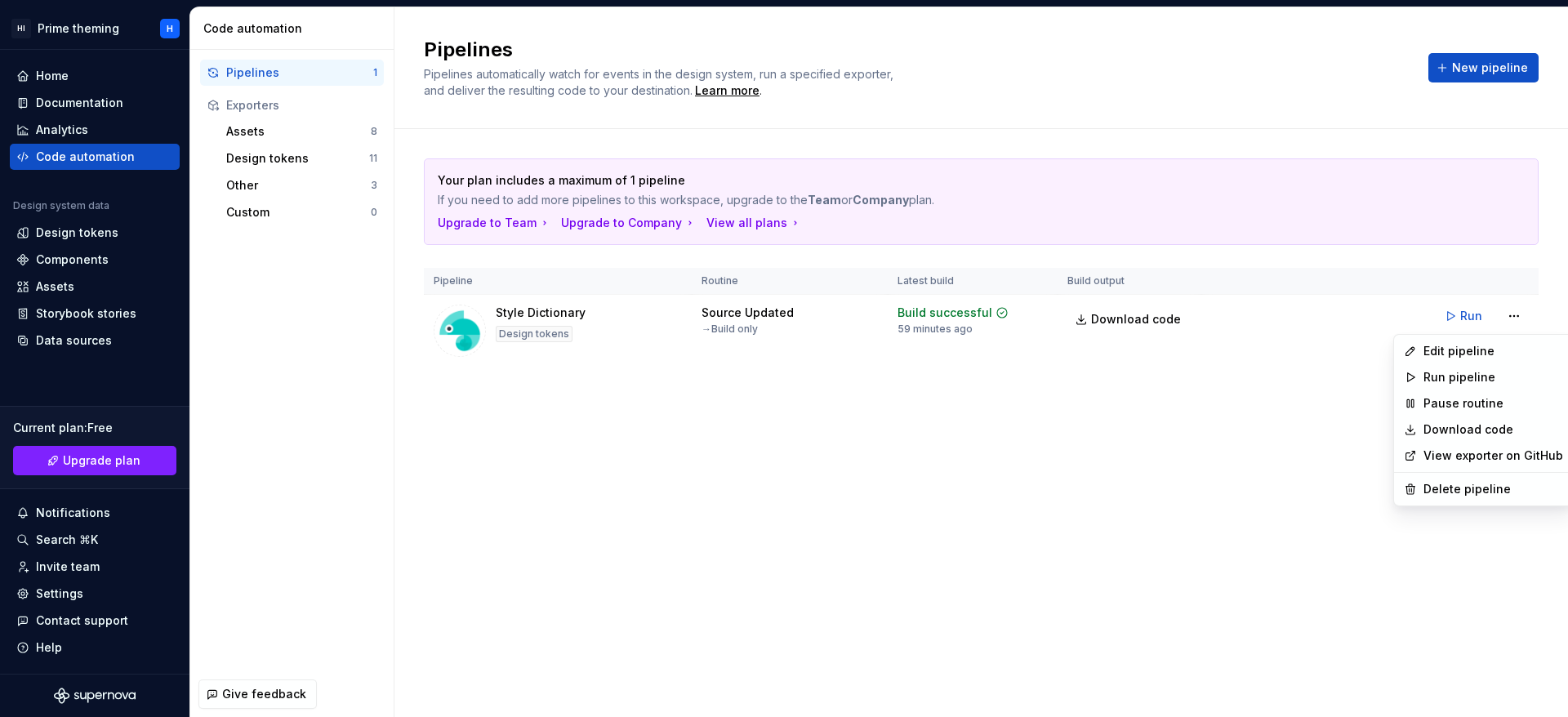
click at [1459, 321] on html "HI Prime theming H Home Documentation Analytics Code automation Design system d…" at bounding box center [784, 358] width 1568 height 717
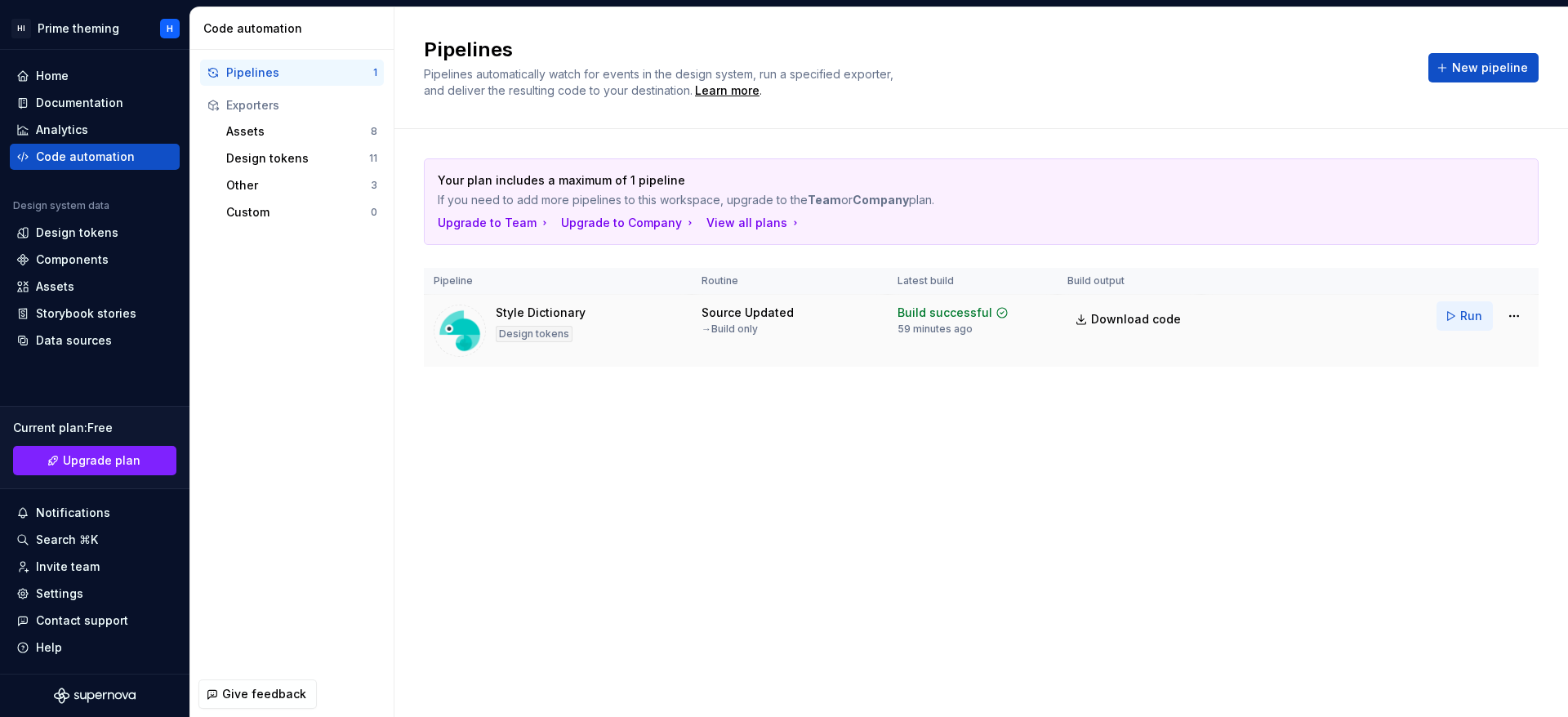
click at [1465, 313] on span "Run" at bounding box center [1472, 316] width 22 height 16
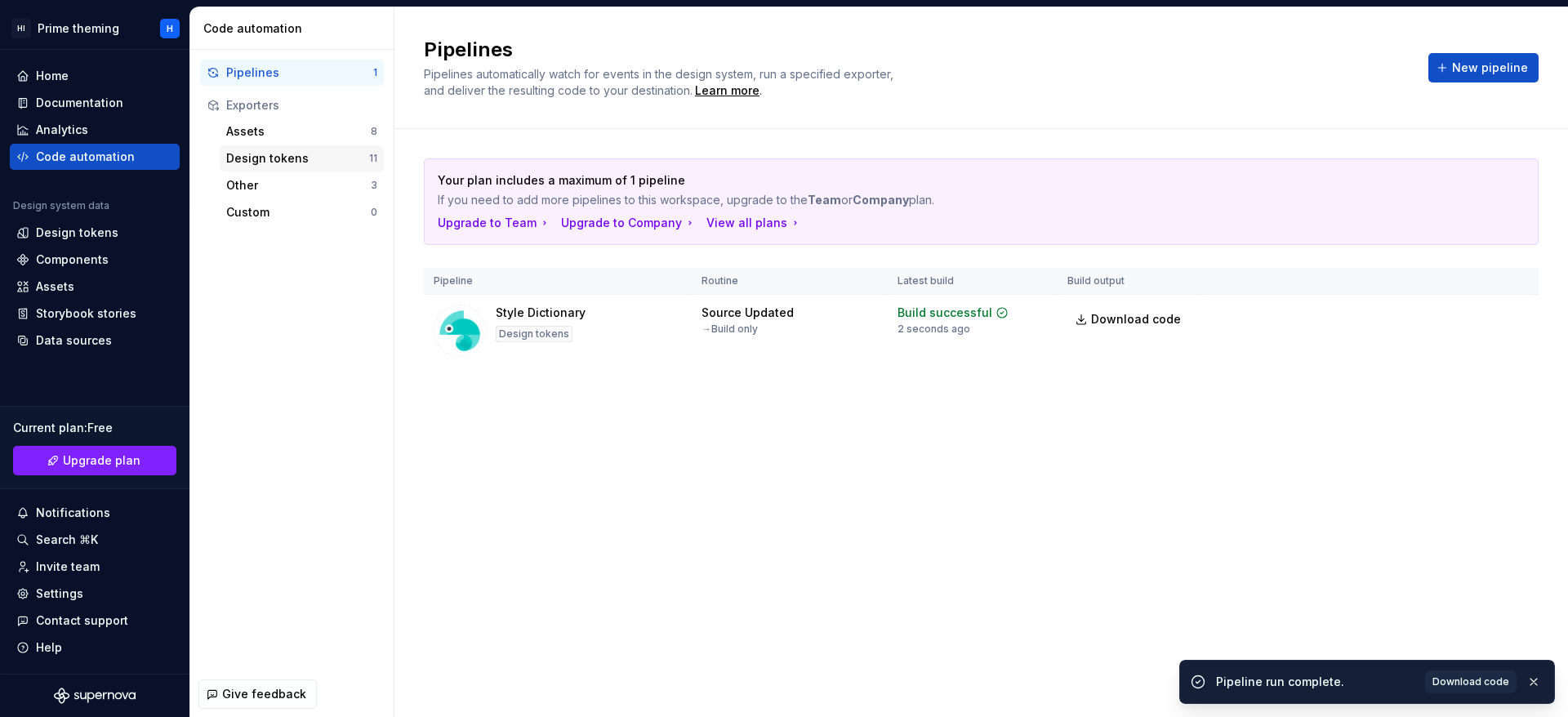
click at [343, 160] on div "Design tokens" at bounding box center [298, 158] width 143 height 16
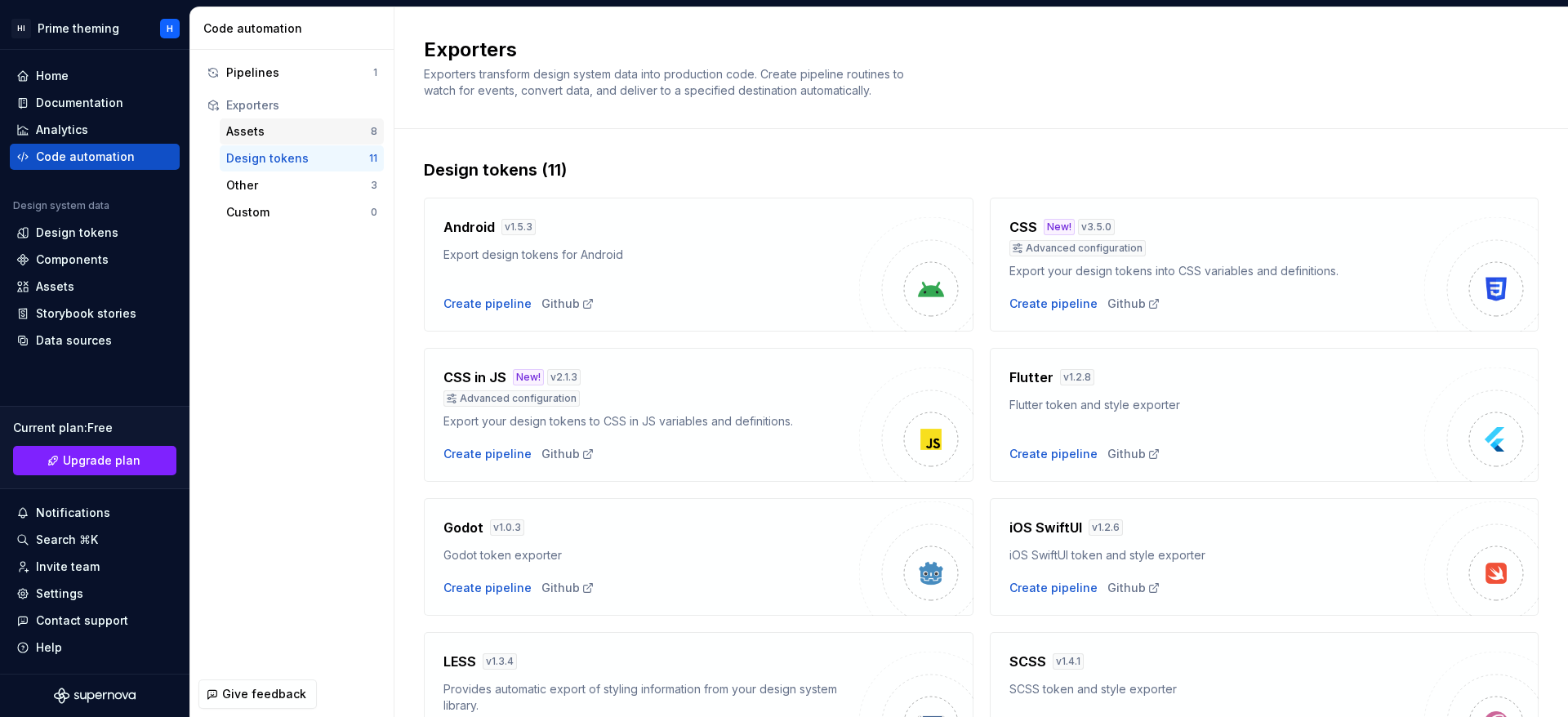
click at [325, 122] on div "Assets 8" at bounding box center [302, 131] width 164 height 26
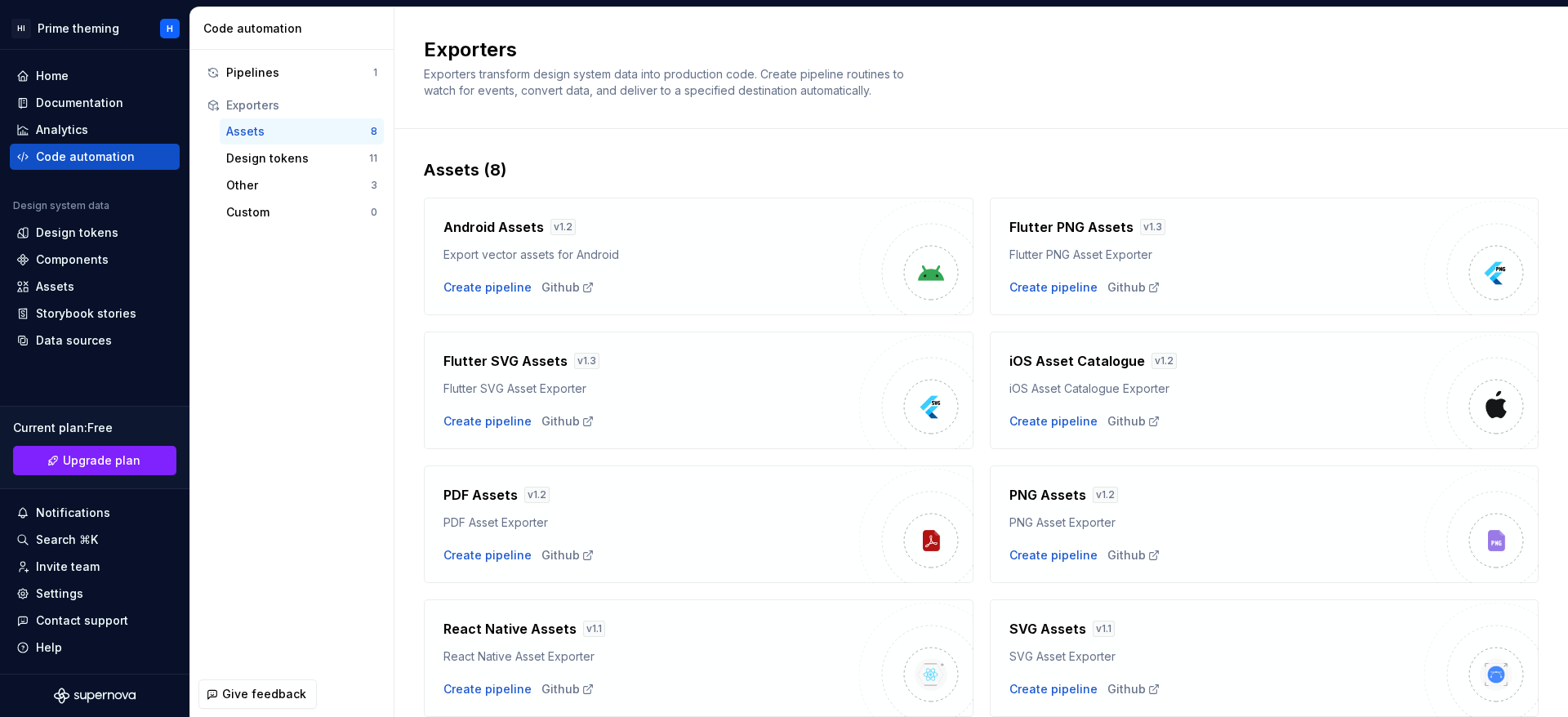
click at [343, 54] on div "Pipelines 1 Exporters Assets 8 Design tokens 11 Other 3 Custom 0" at bounding box center [291, 143] width 203 height 185
click at [339, 71] on div "Pipelines" at bounding box center [300, 73] width 147 height 16
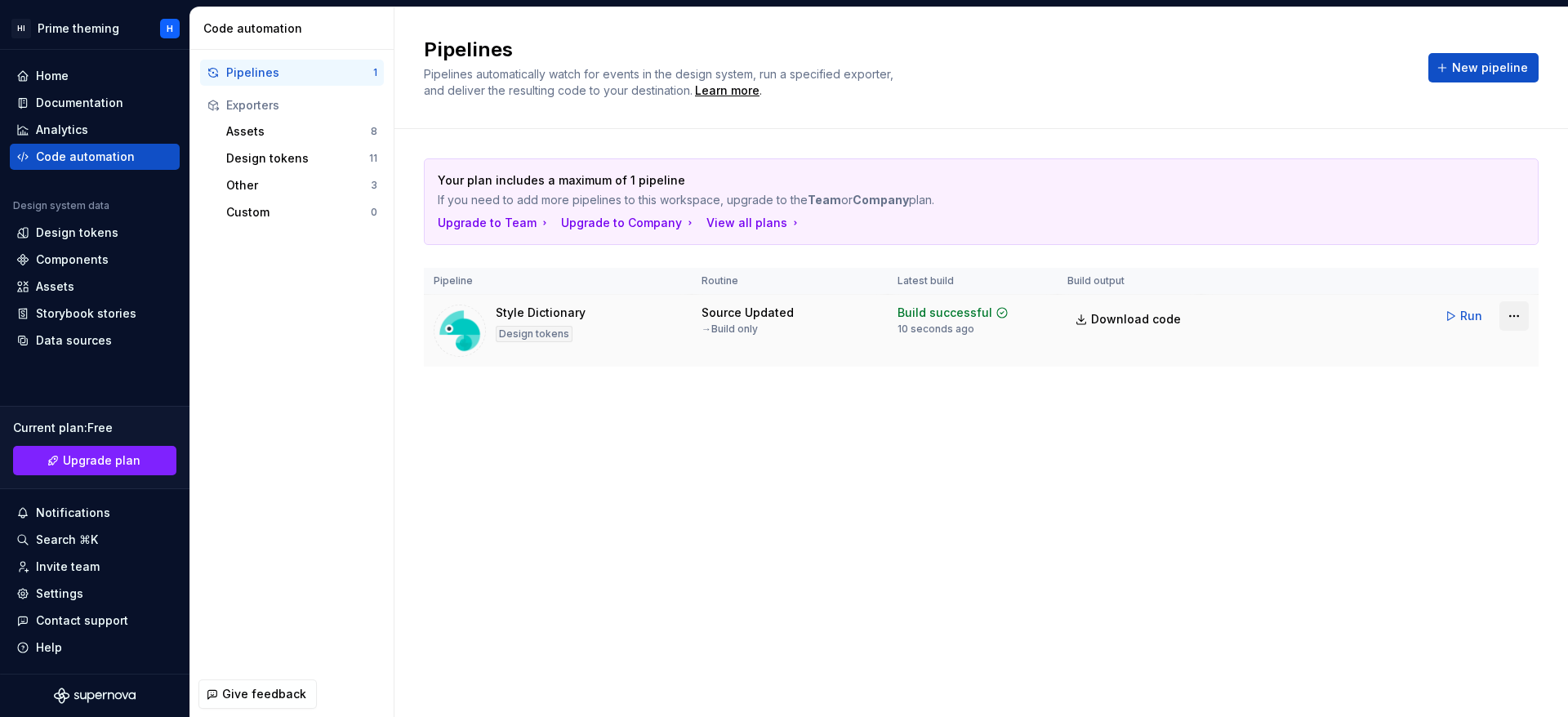
click at [1515, 320] on html "HI Prime theming H Home Documentation Analytics Code automation Design system d…" at bounding box center [784, 358] width 1568 height 717
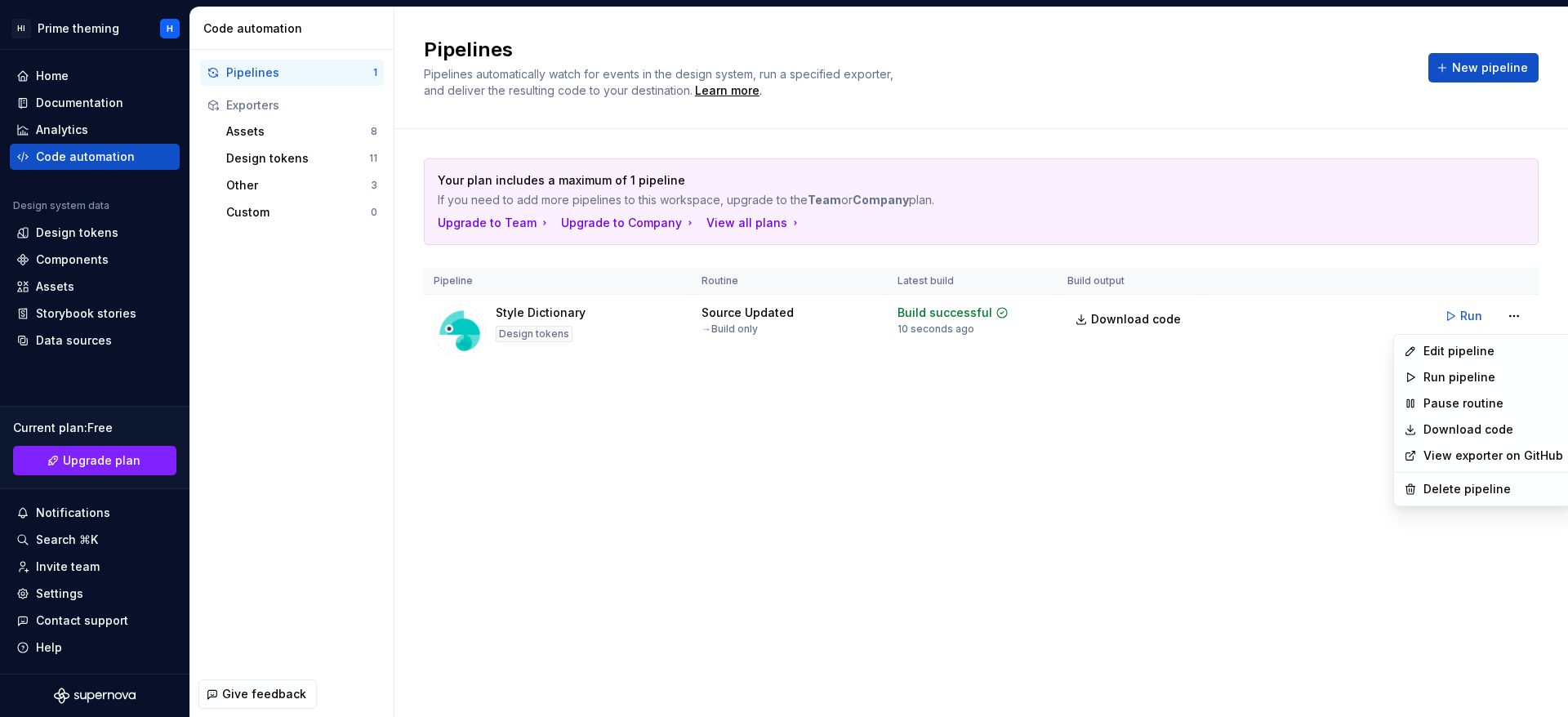
click at [1219, 463] on html "HI Prime theming H Home Documentation Analytics Code automation Design system d…" at bounding box center [784, 358] width 1568 height 717
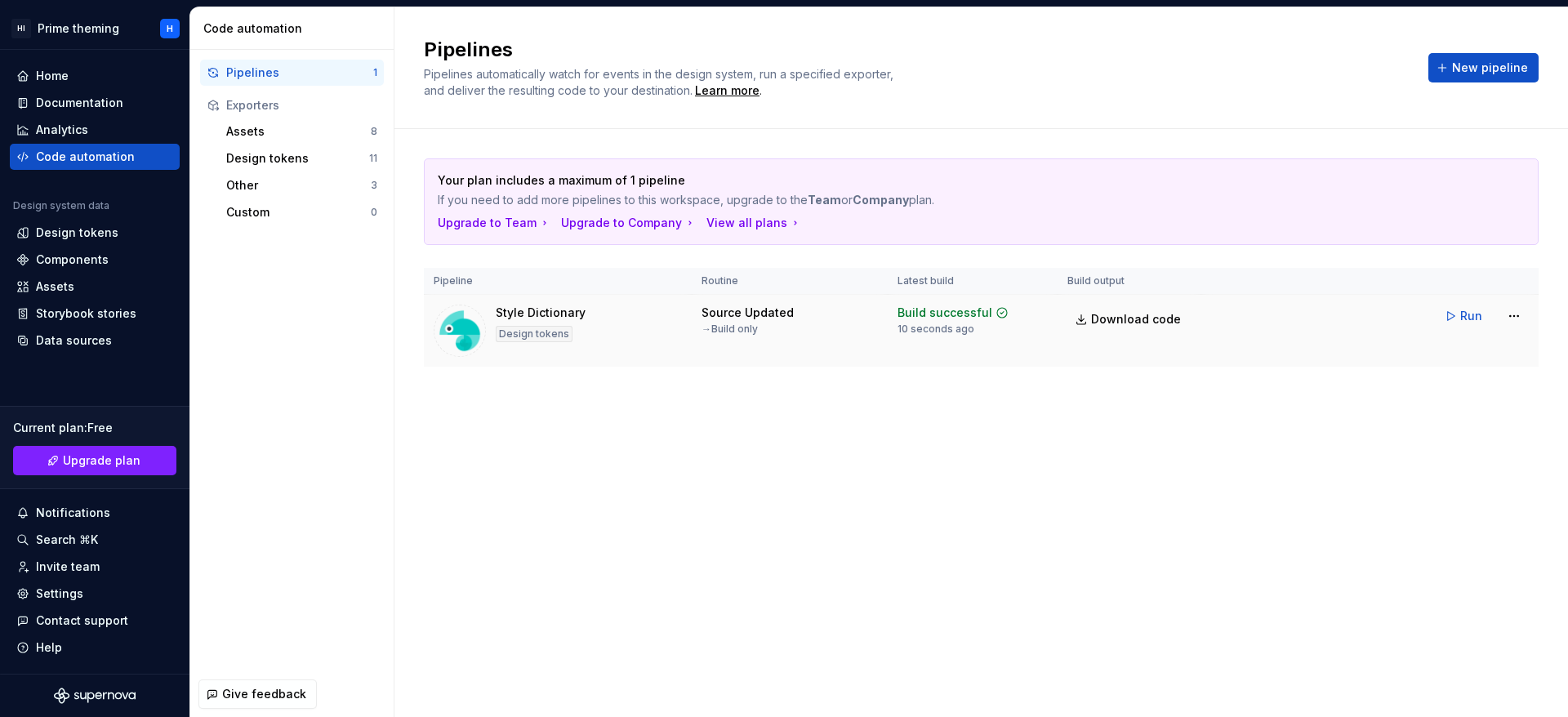
click at [1264, 350] on tr "Style Dictionary Design tokens Source Updated → Build only Build successful 10 …" at bounding box center [981, 331] width 1115 height 73
click at [1517, 311] on html "HI Prime theming H Home Documentation Analytics Code automation Design system d…" at bounding box center [784, 358] width 1568 height 717
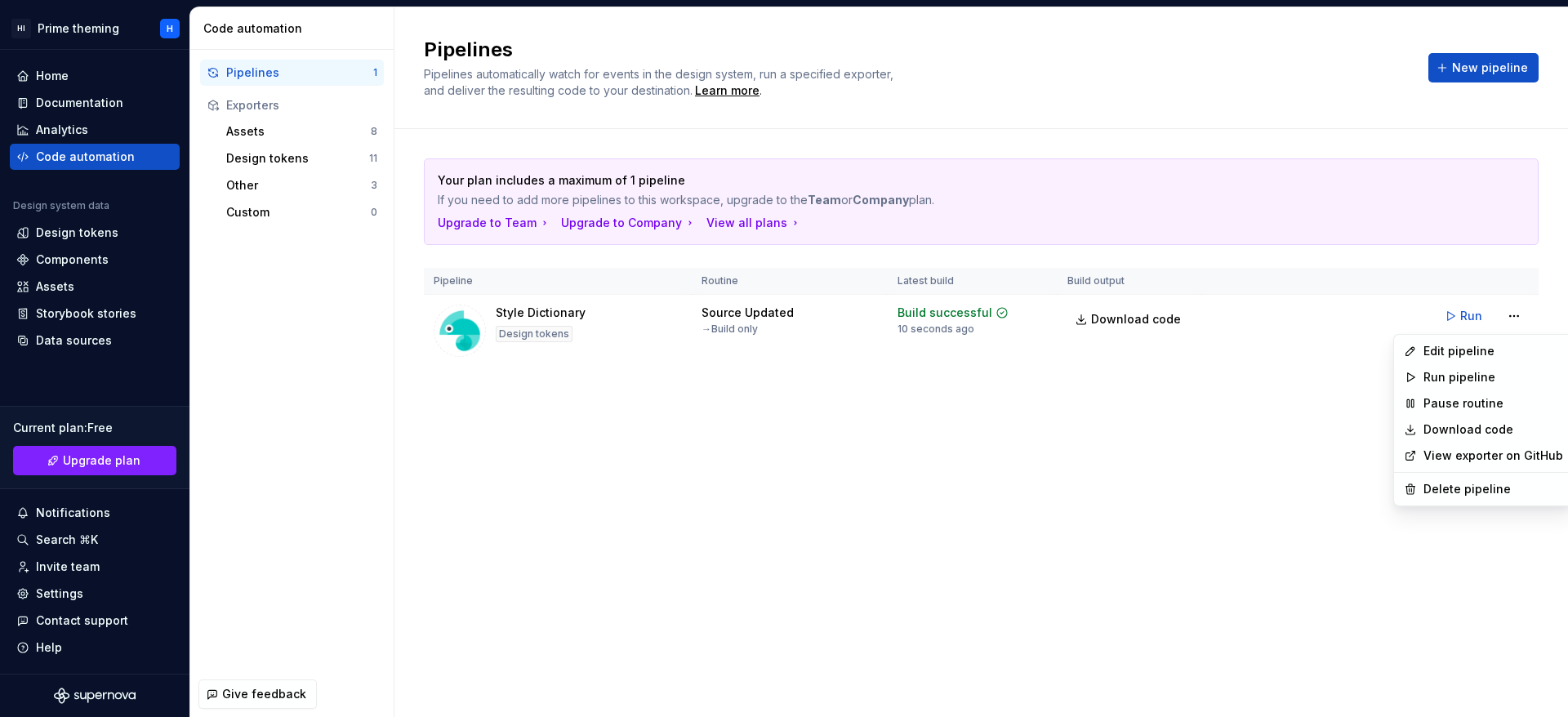
click at [1126, 499] on html "HI Prime theming H Home Documentation Analytics Code automation Design system d…" at bounding box center [784, 358] width 1568 height 717
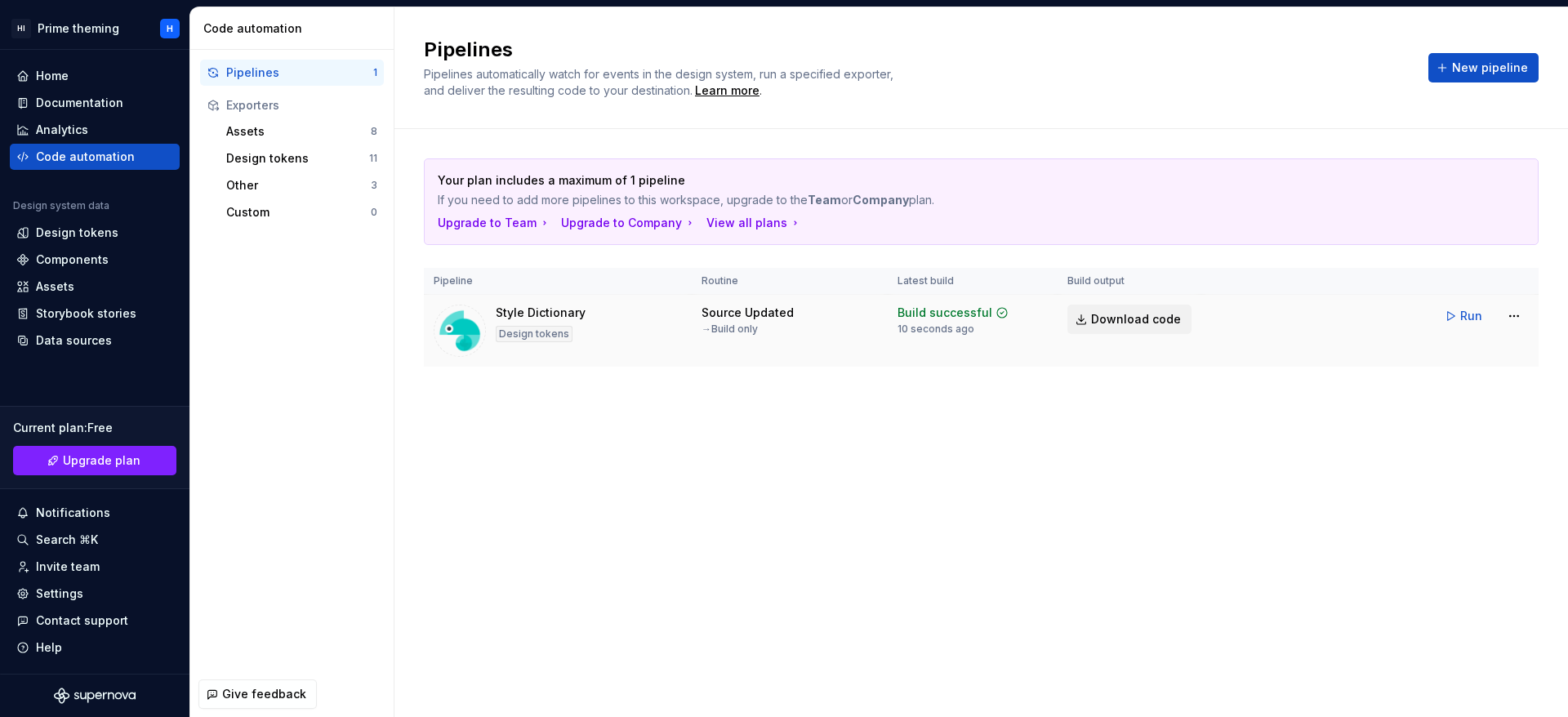
click at [1170, 314] on span "Download code" at bounding box center [1136, 319] width 90 height 16
